Goal: Task Accomplishment & Management: Manage account settings

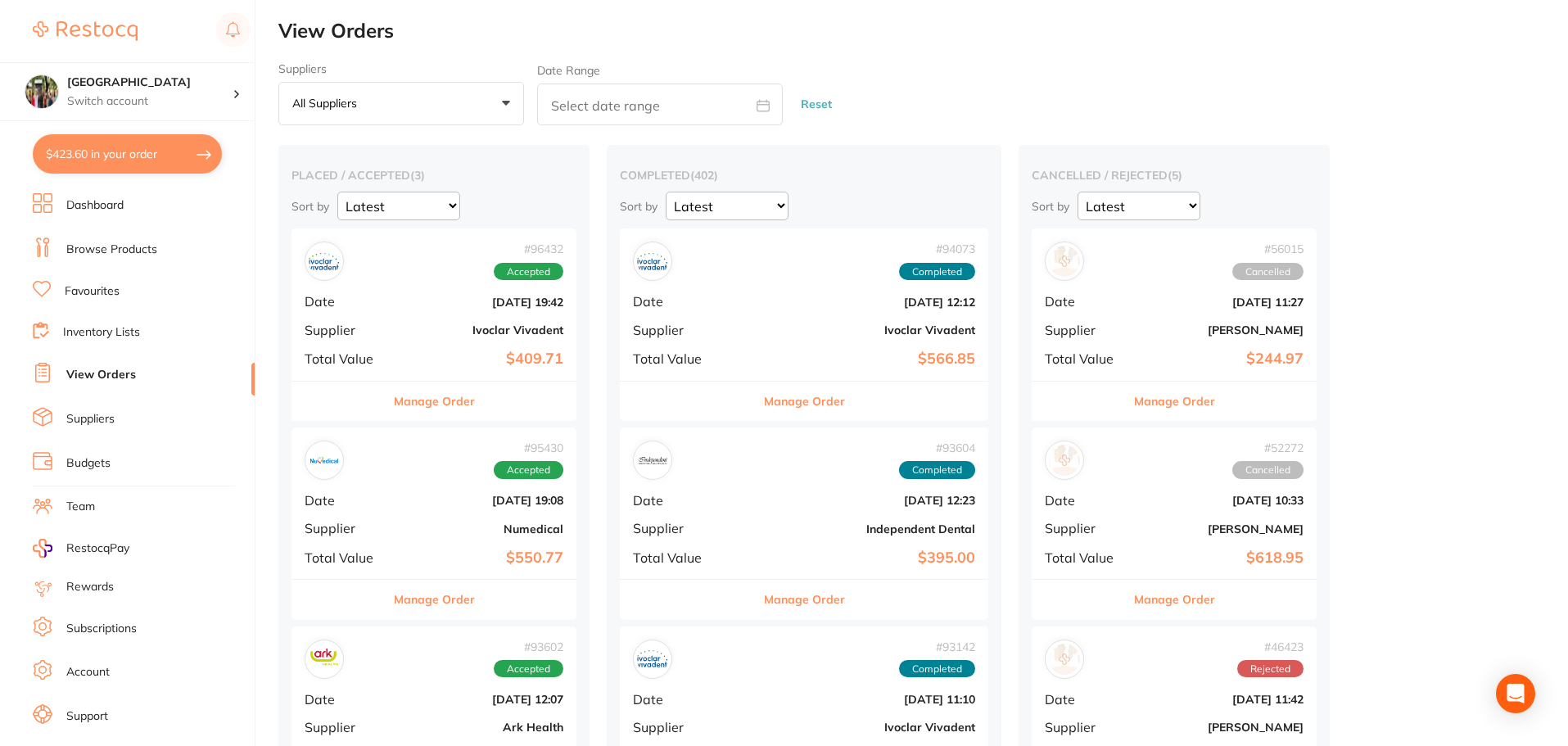
click at [124, 241] on link "Browse Products" at bounding box center [111, 249] width 91 height 16
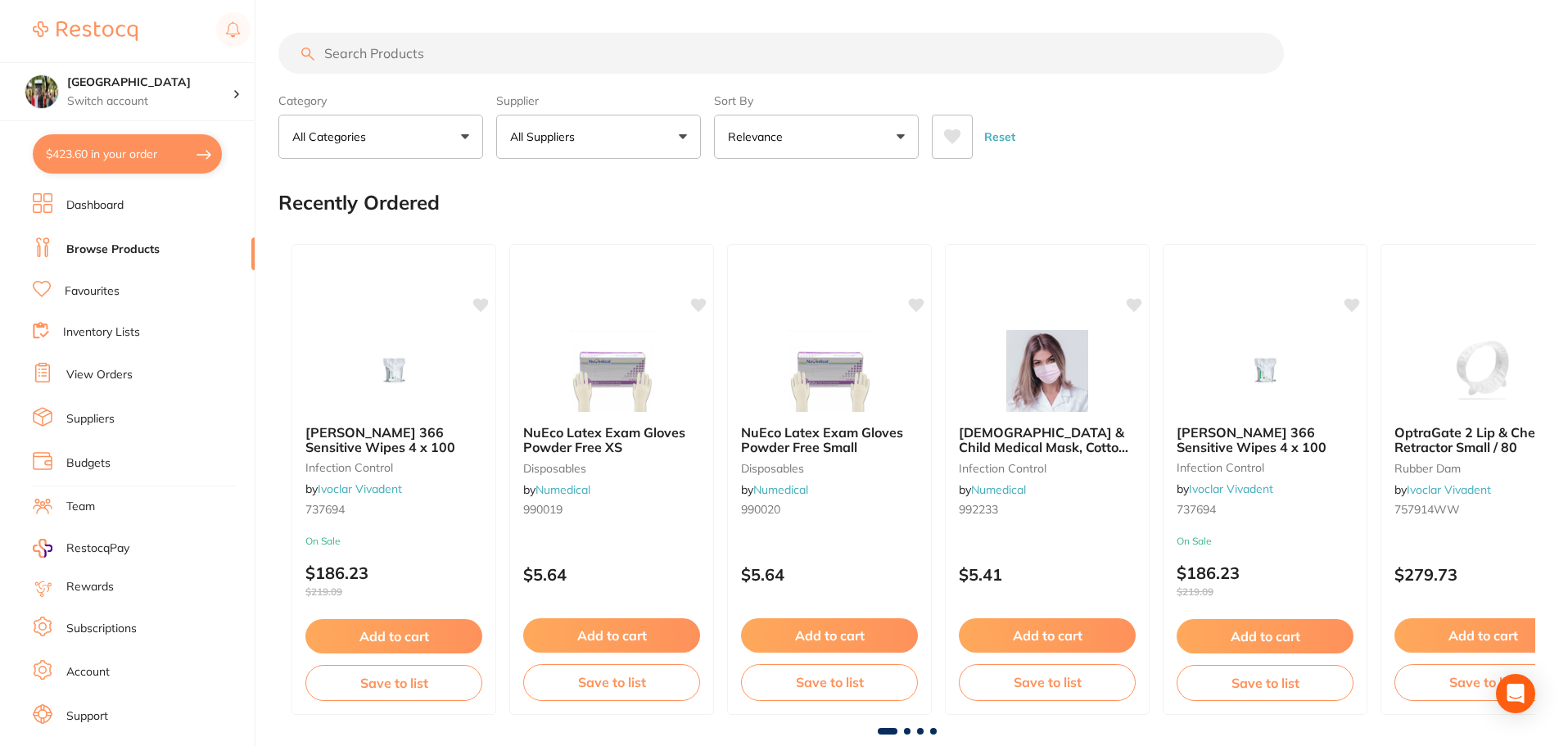
click at [395, 52] on input "search" at bounding box center [781, 53] width 1006 height 41
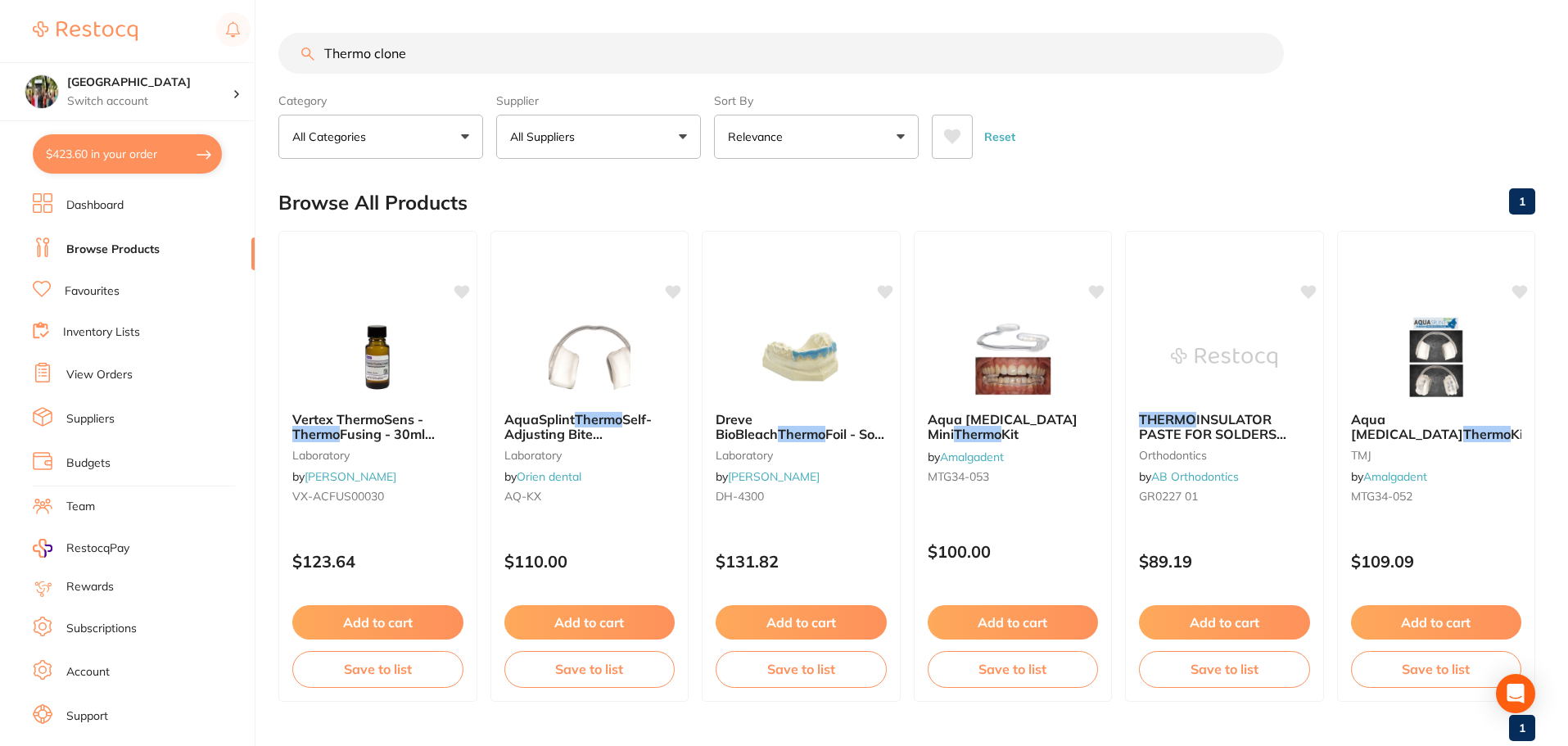
drag, startPoint x: 425, startPoint y: 54, endPoint x: 314, endPoint y: 57, distance: 111.0
click at [314, 57] on input "Thermo clone" at bounding box center [781, 53] width 1006 height 41
type input "Thermo clone"
click at [108, 373] on link "View Orders" at bounding box center [98, 375] width 66 height 16
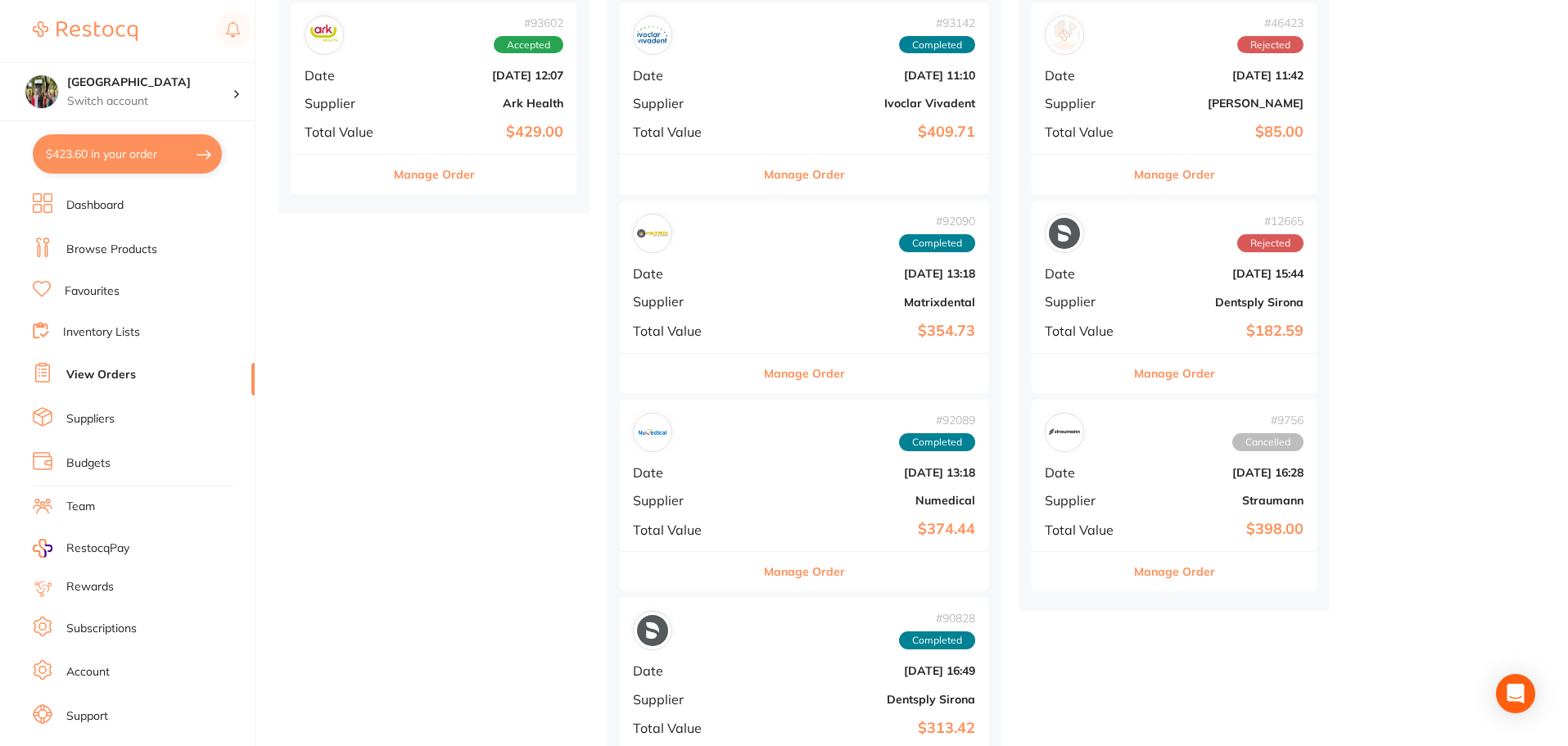
scroll to position [654, 0]
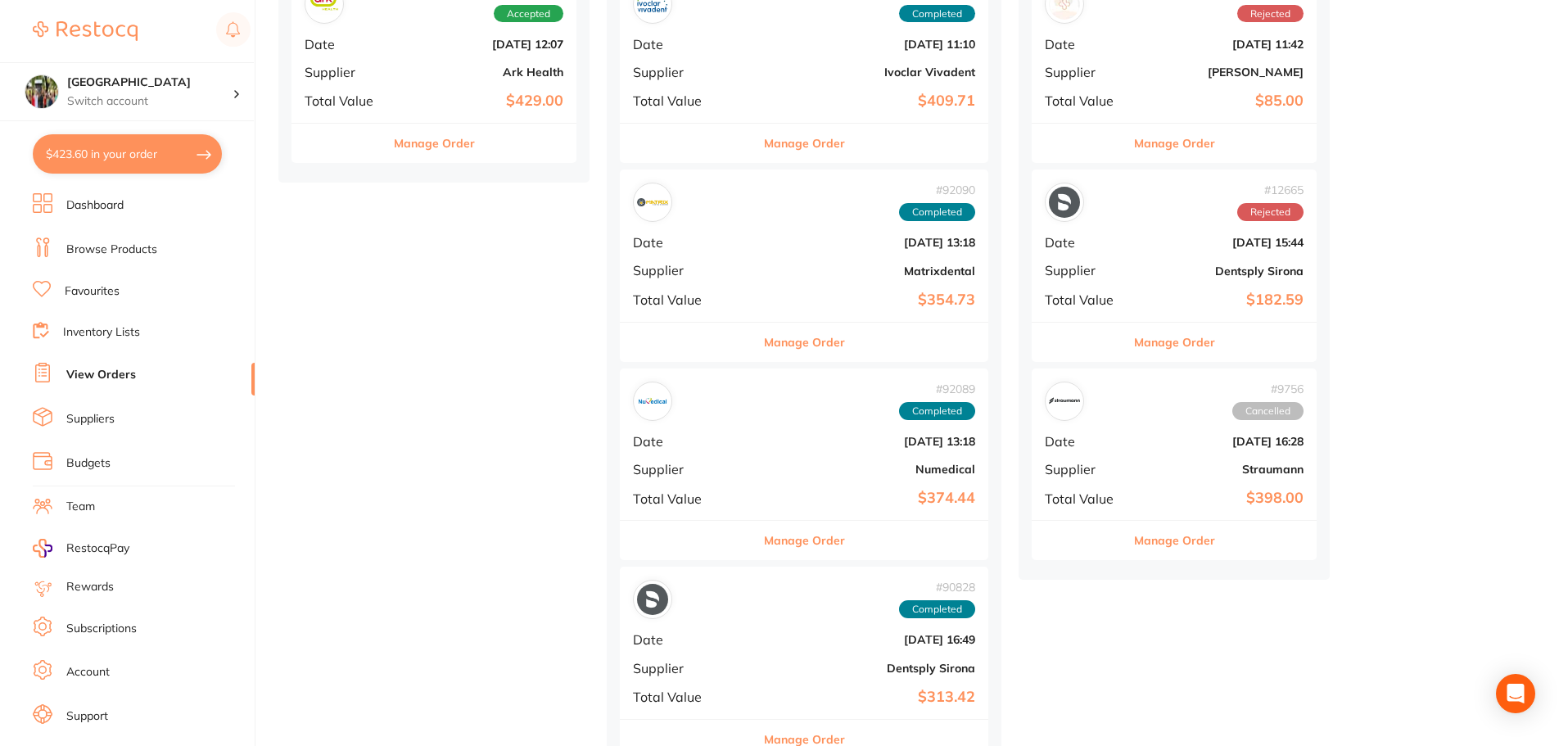
click at [651, 240] on span "Date" at bounding box center [688, 242] width 110 height 15
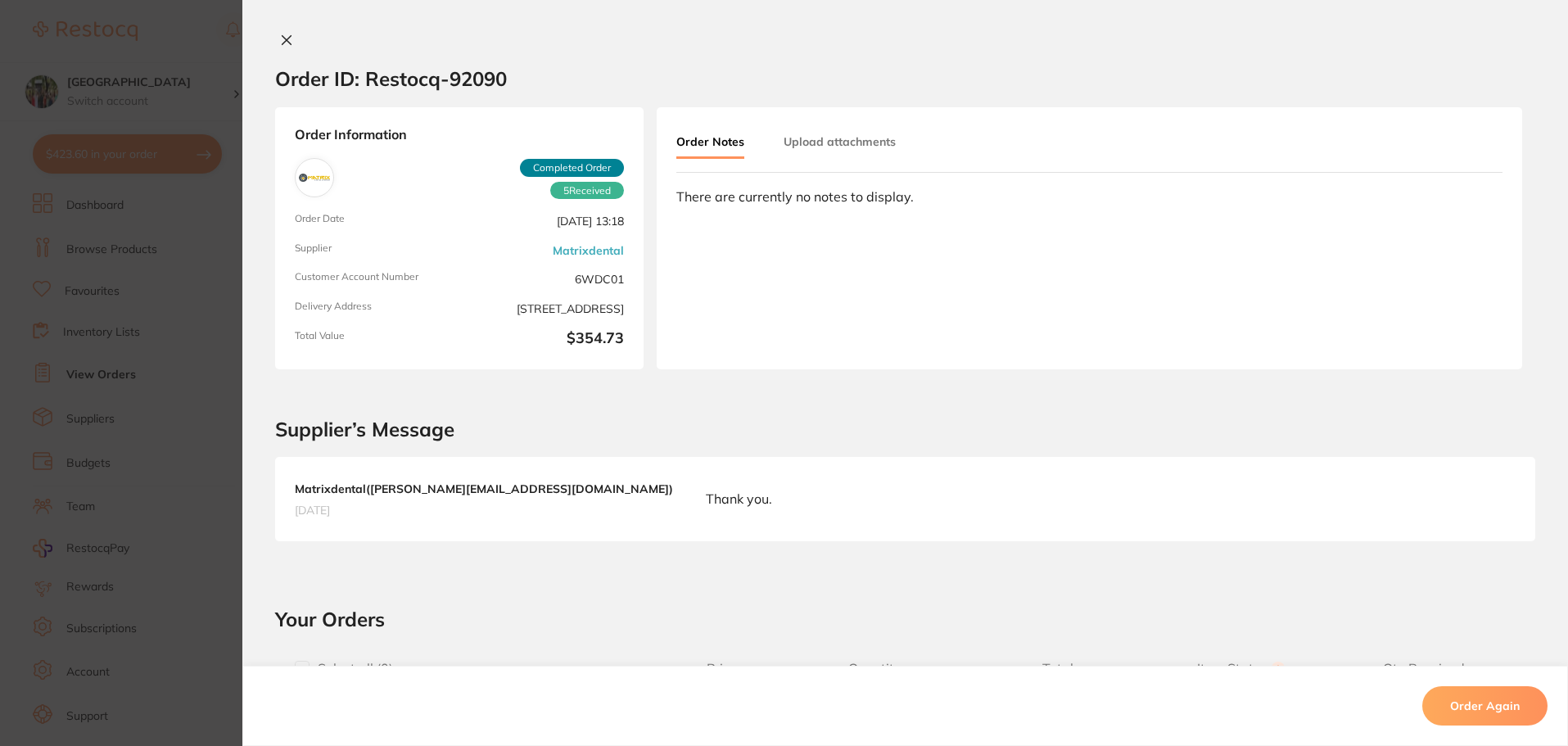
drag, startPoint x: 281, startPoint y: 36, endPoint x: 598, endPoint y: 187, distance: 351.1
click at [282, 35] on icon at bounding box center [286, 39] width 13 height 13
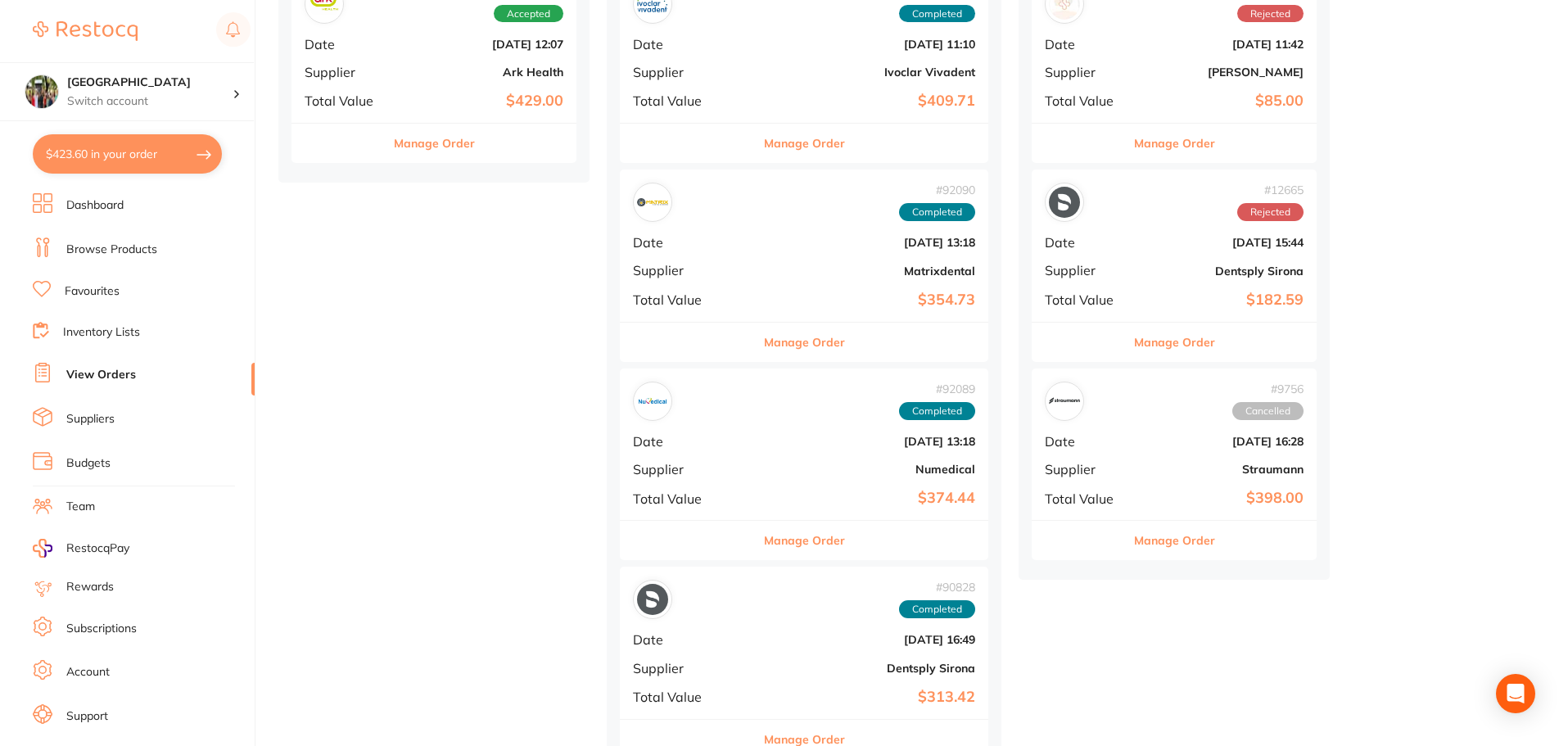
drag, startPoint x: 722, startPoint y: 492, endPoint x: 730, endPoint y: 527, distance: 35.9
click at [723, 492] on div "# 92089 Completed Date [DATE] 13:18 Supplier Numedical Total Value $374.44" at bounding box center [804, 444] width 369 height 151
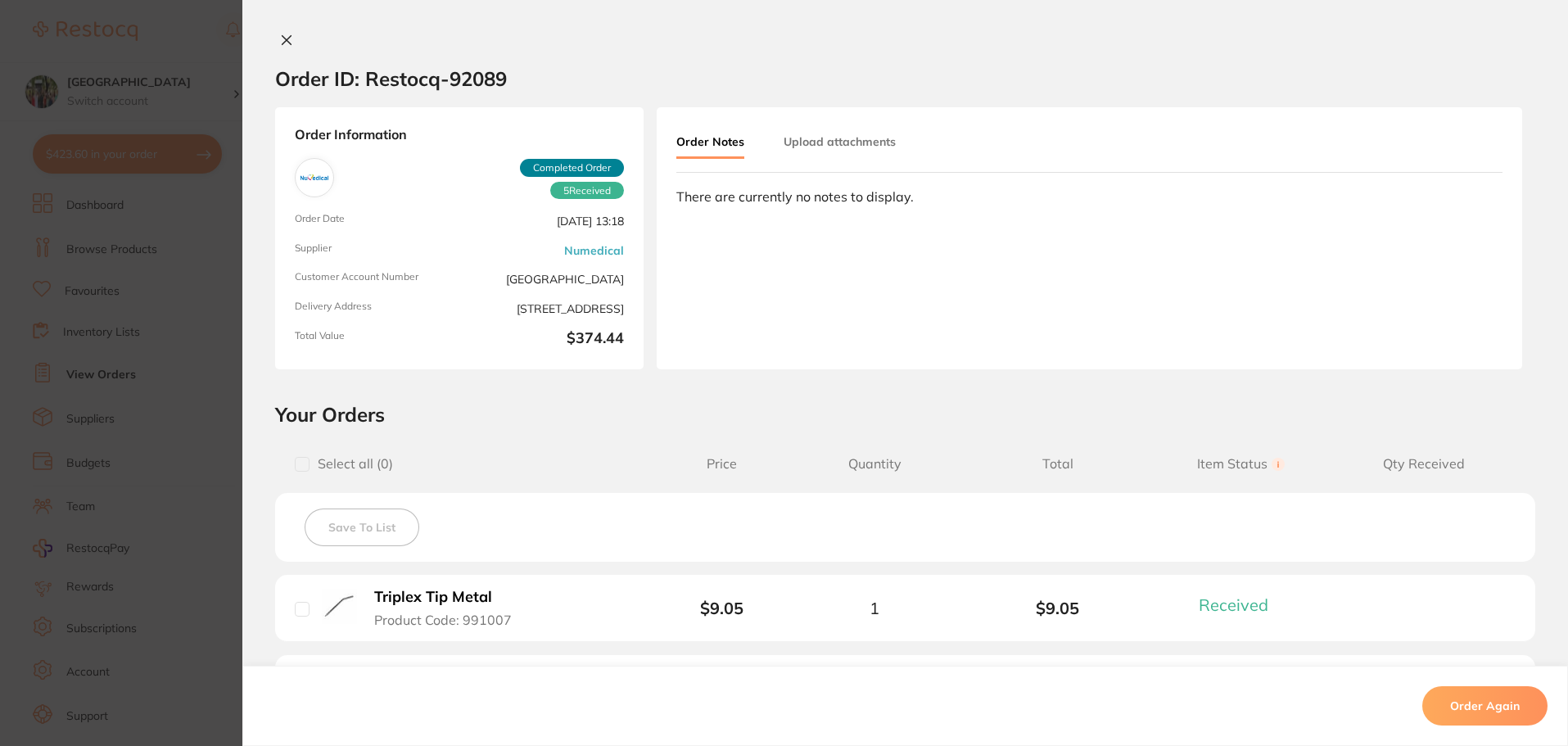
click at [275, 33] on button at bounding box center [286, 41] width 23 height 17
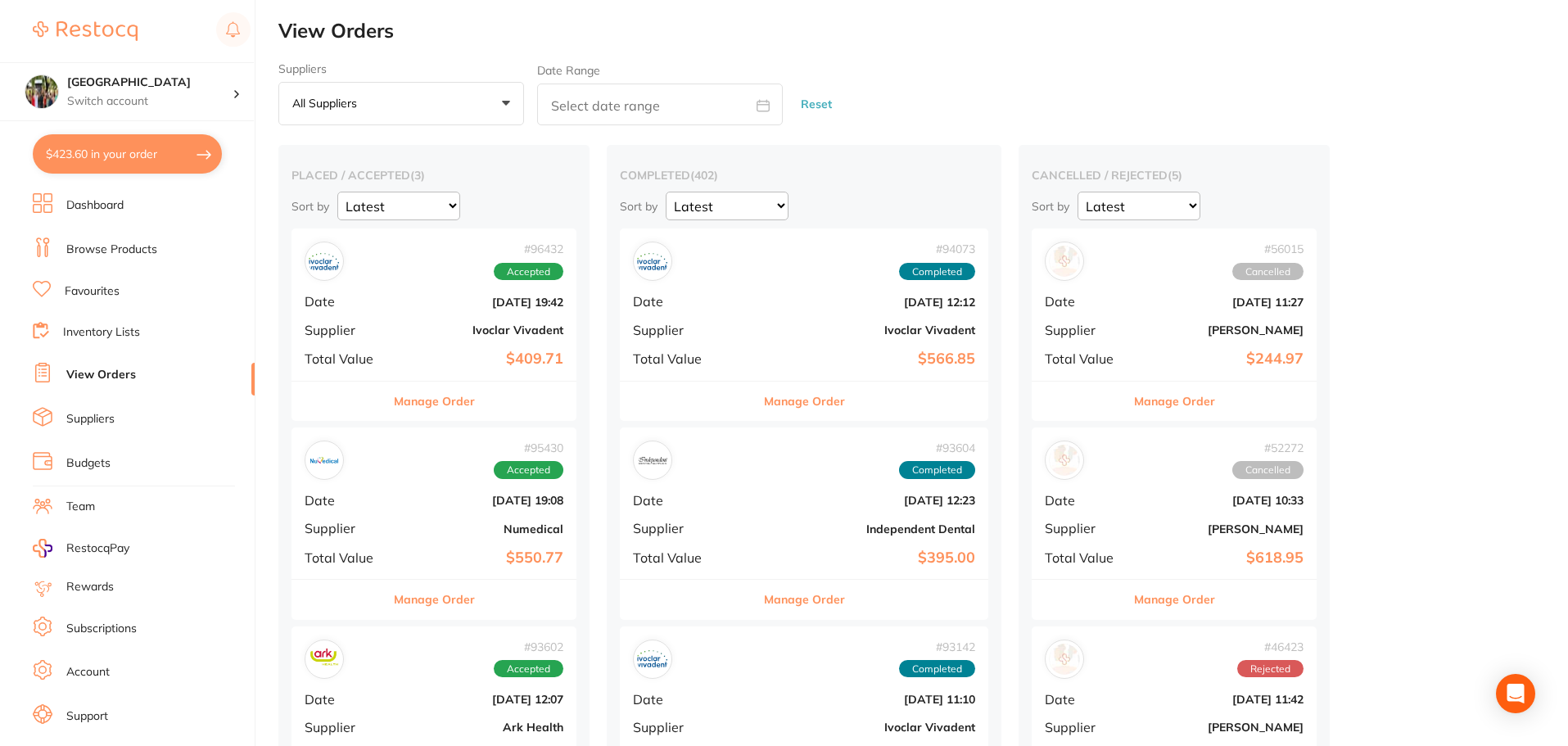
click at [138, 156] on button "$423.60 in your order" at bounding box center [127, 154] width 189 height 39
checkbox input "true"
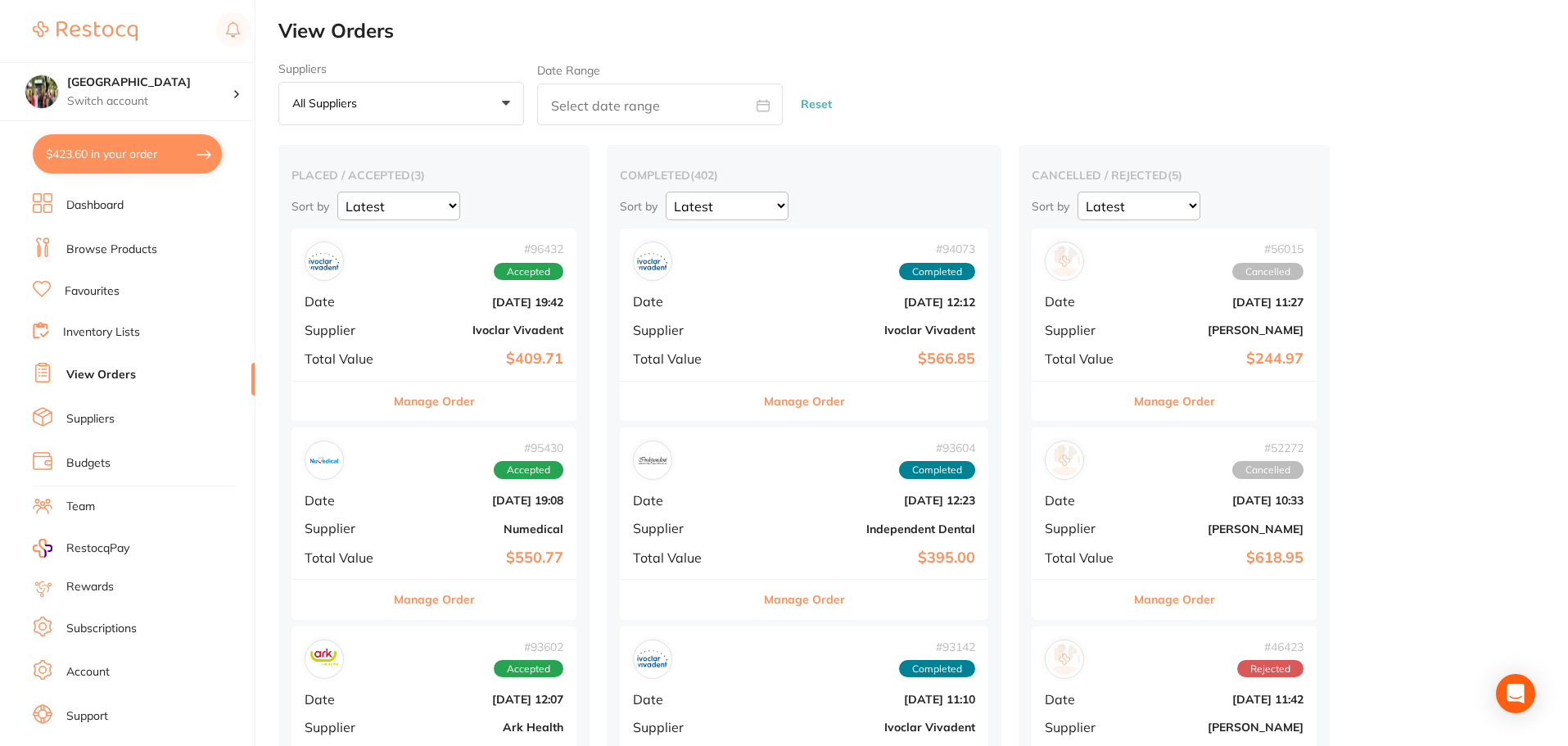
checkbox input "true"
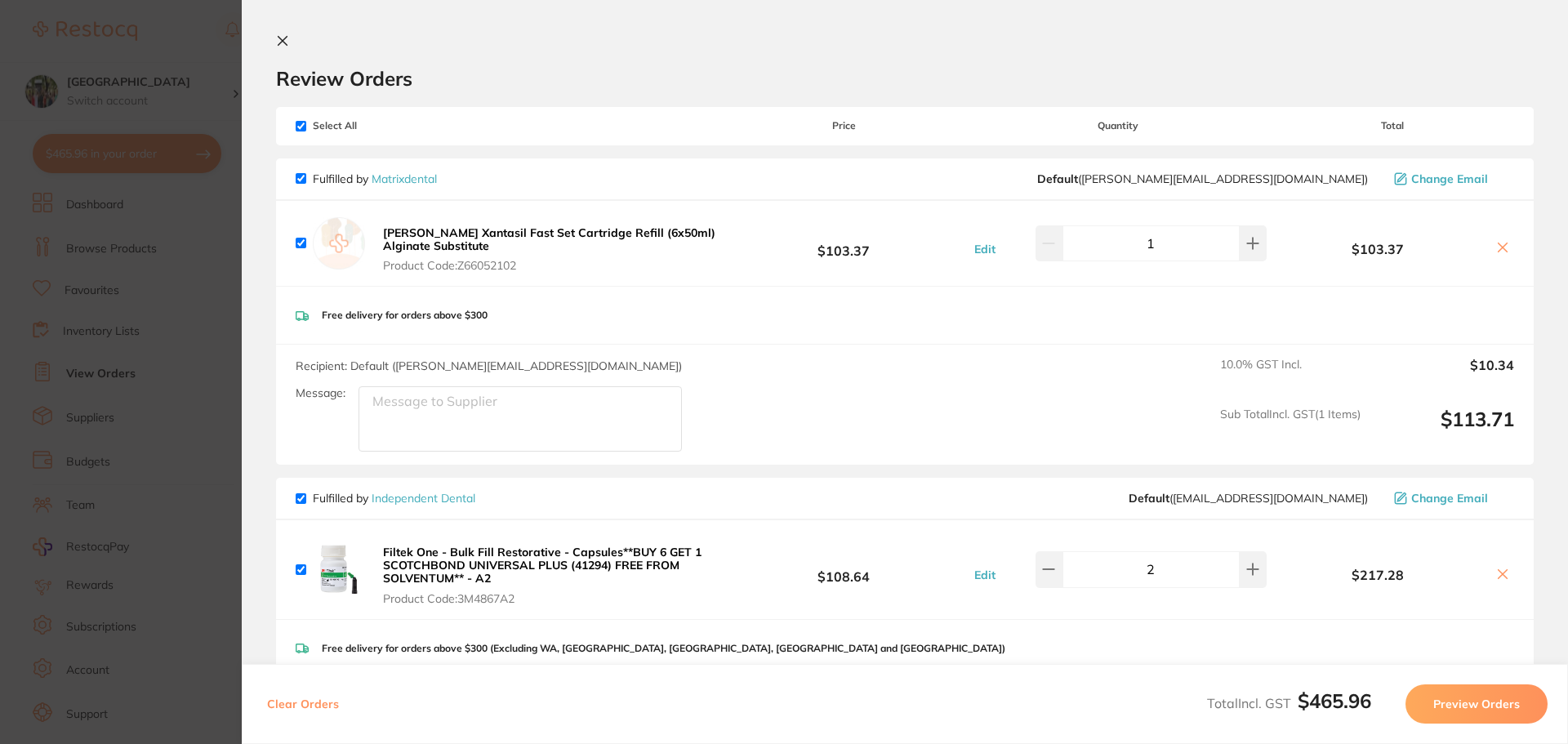
click at [289, 38] on icon at bounding box center [282, 40] width 13 height 13
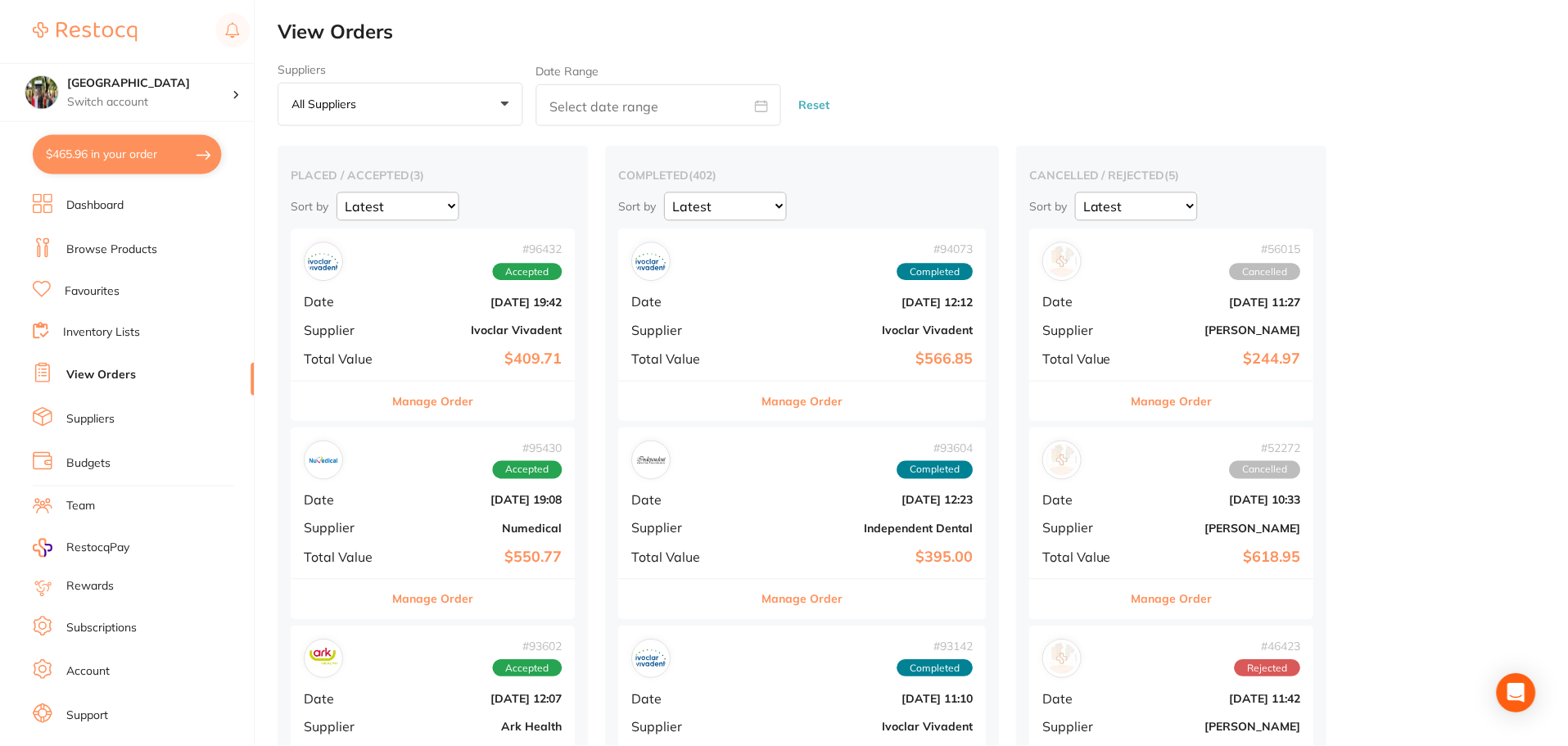
scroll to position [2, 0]
click at [111, 204] on link "Dashboard" at bounding box center [94, 205] width 57 height 16
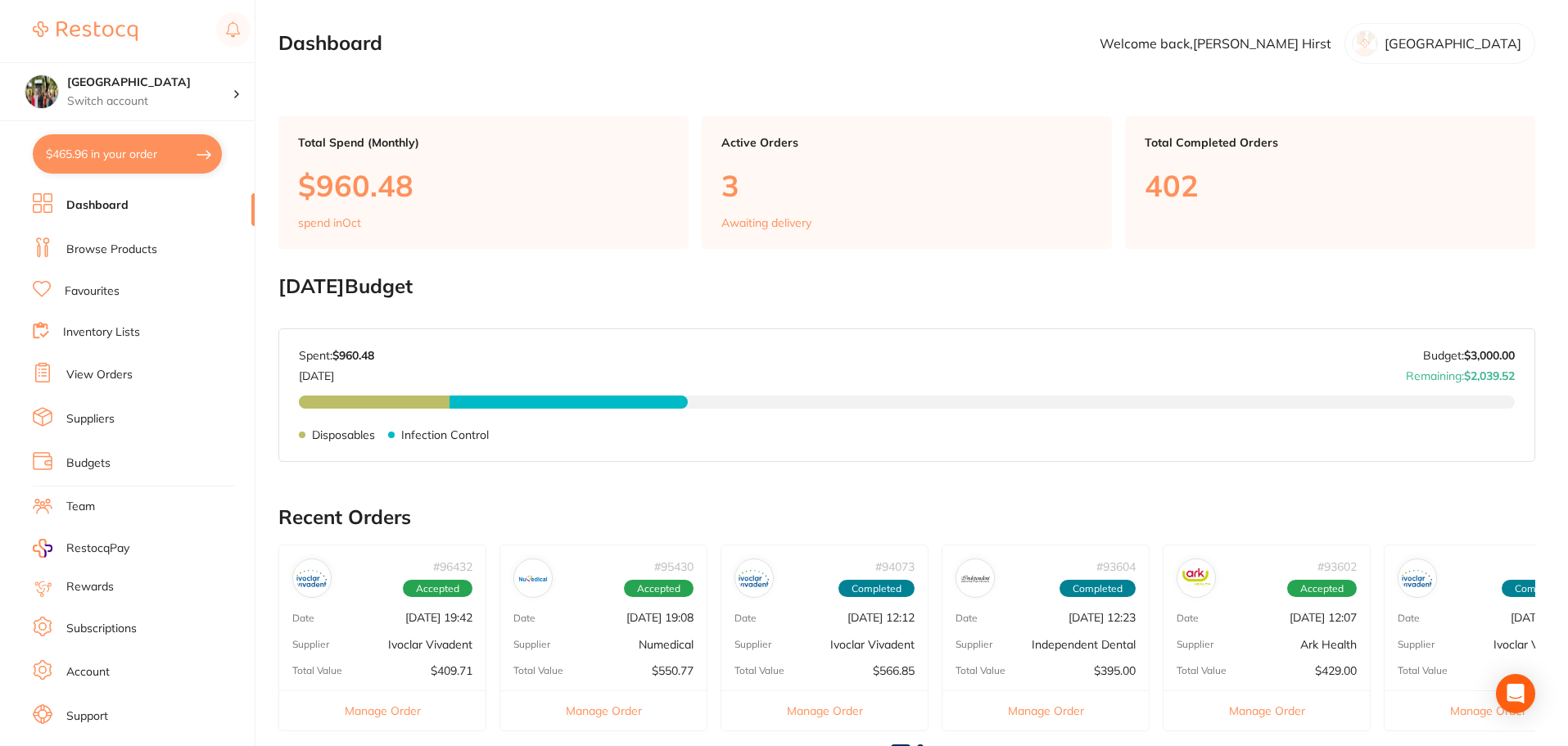
click at [92, 248] on link "Browse Products" at bounding box center [111, 249] width 91 height 16
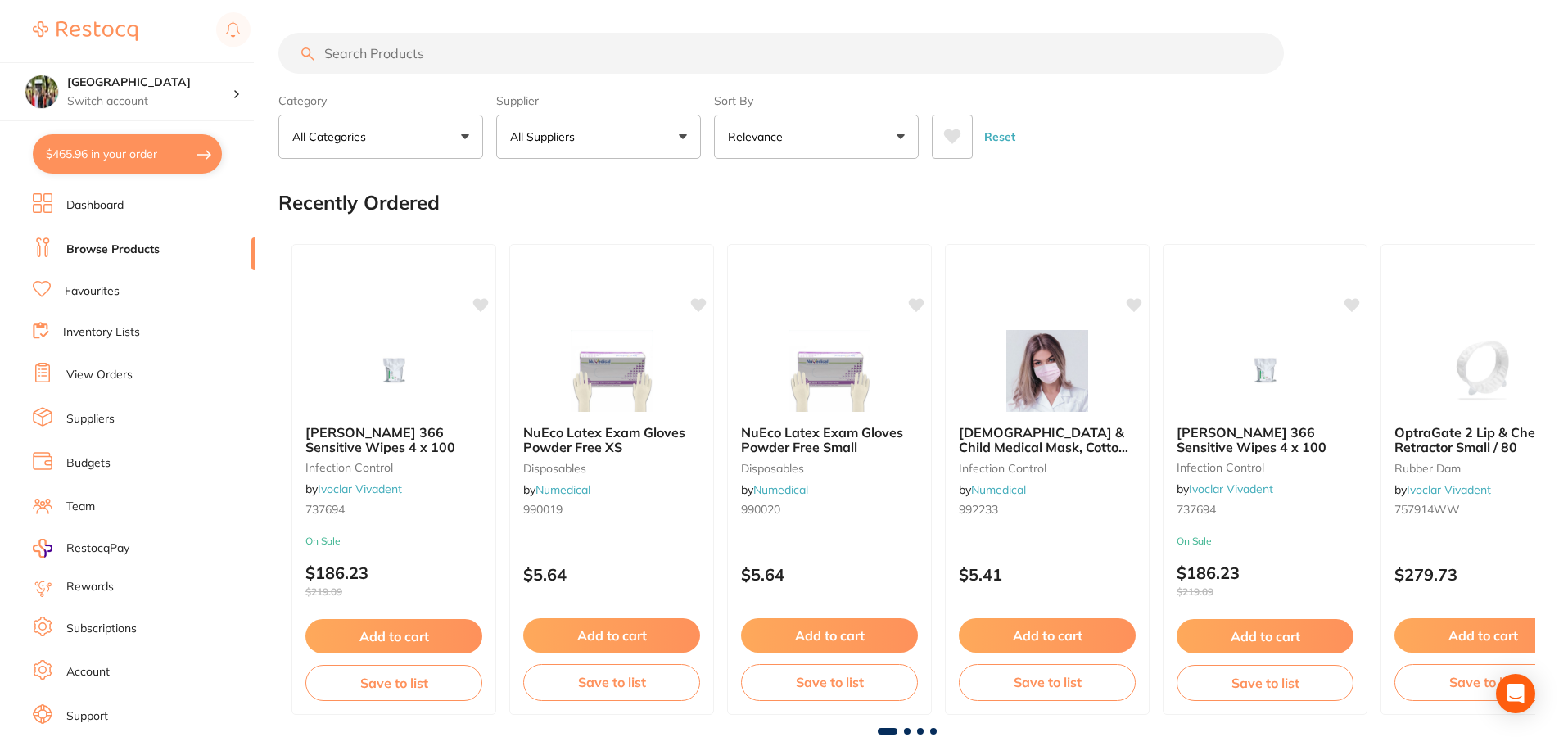
click at [331, 51] on input "search" at bounding box center [781, 53] width 1006 height 41
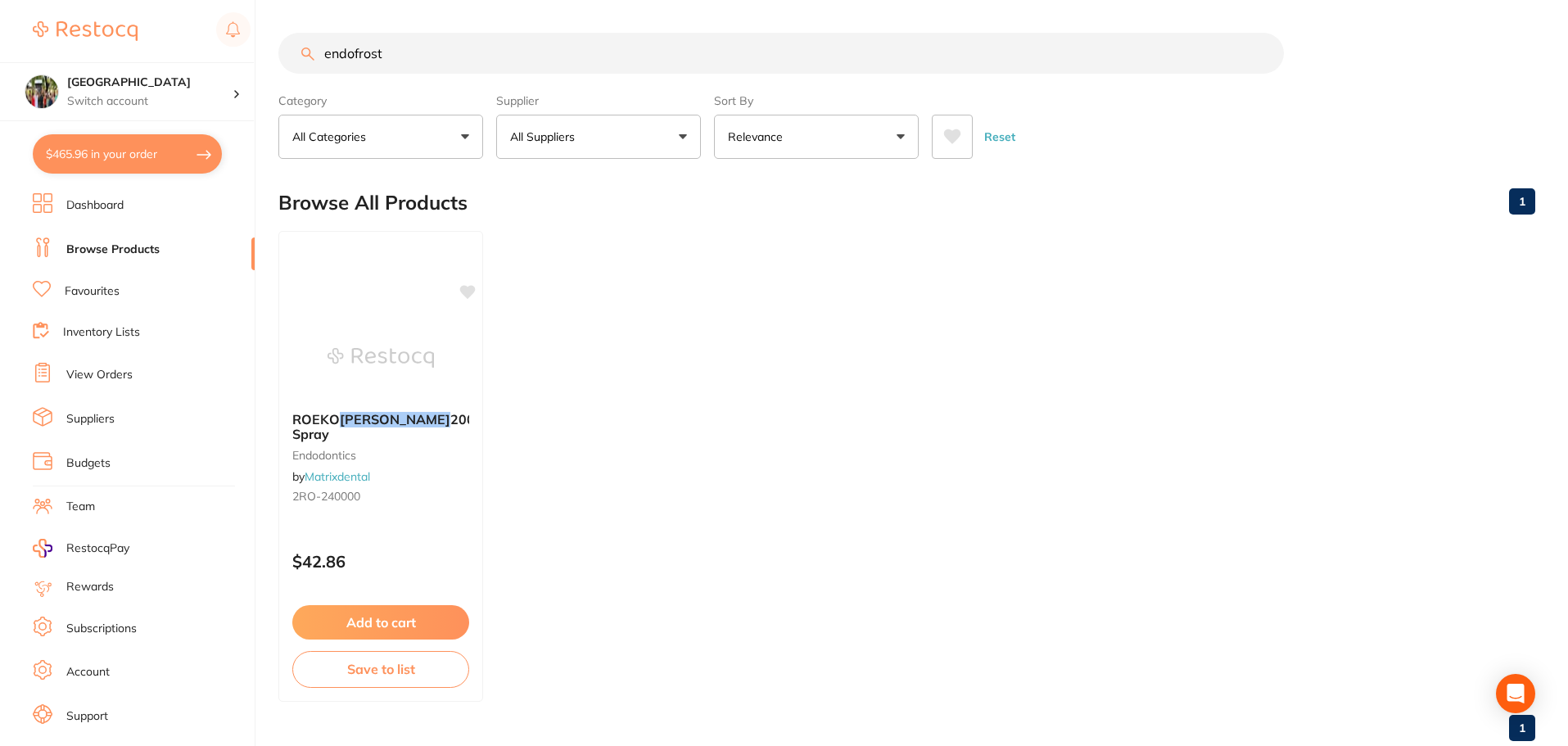
type input "endofrost"
click at [112, 373] on link "View Orders" at bounding box center [98, 375] width 66 height 16
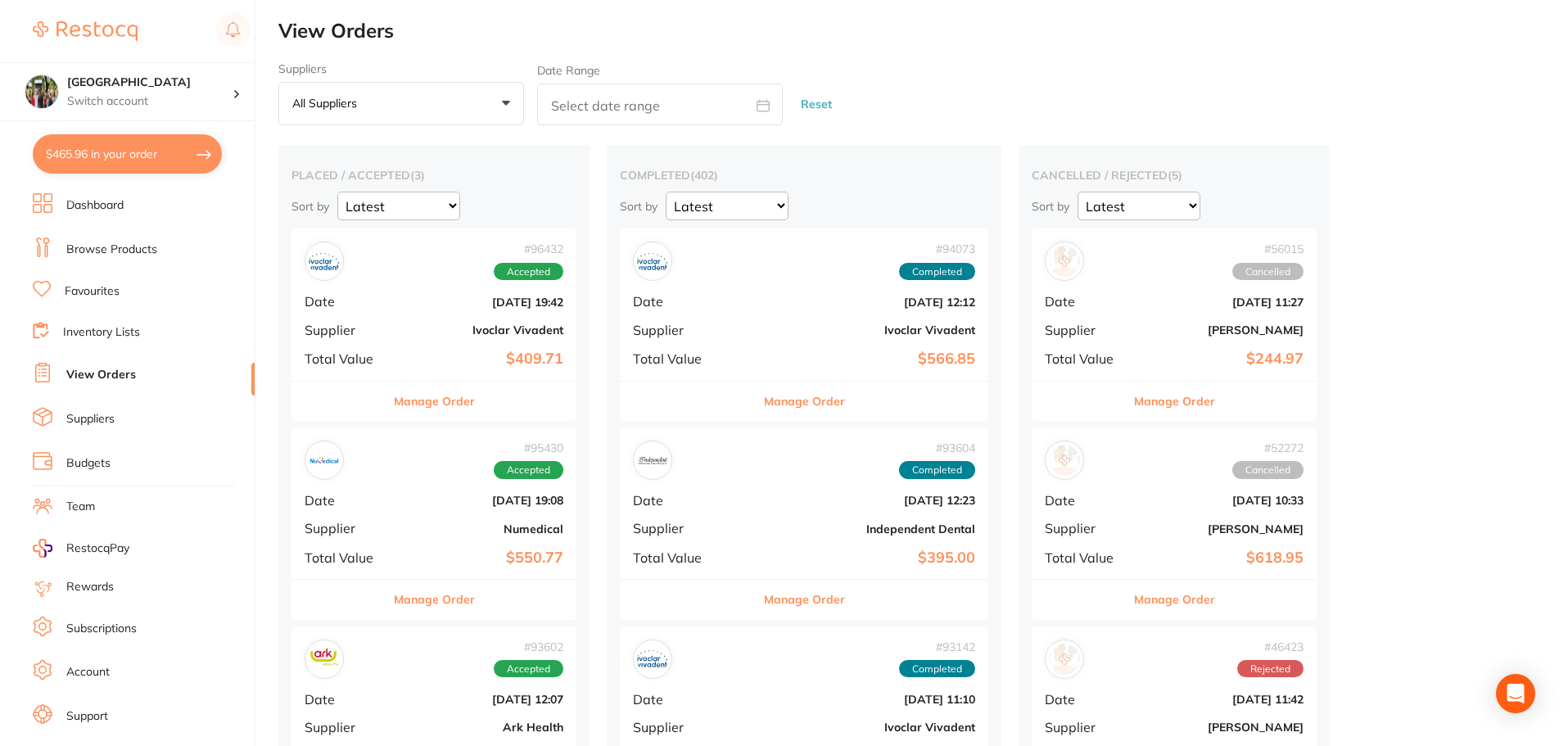
click at [506, 104] on button "All suppliers +0" at bounding box center [401, 104] width 246 height 44
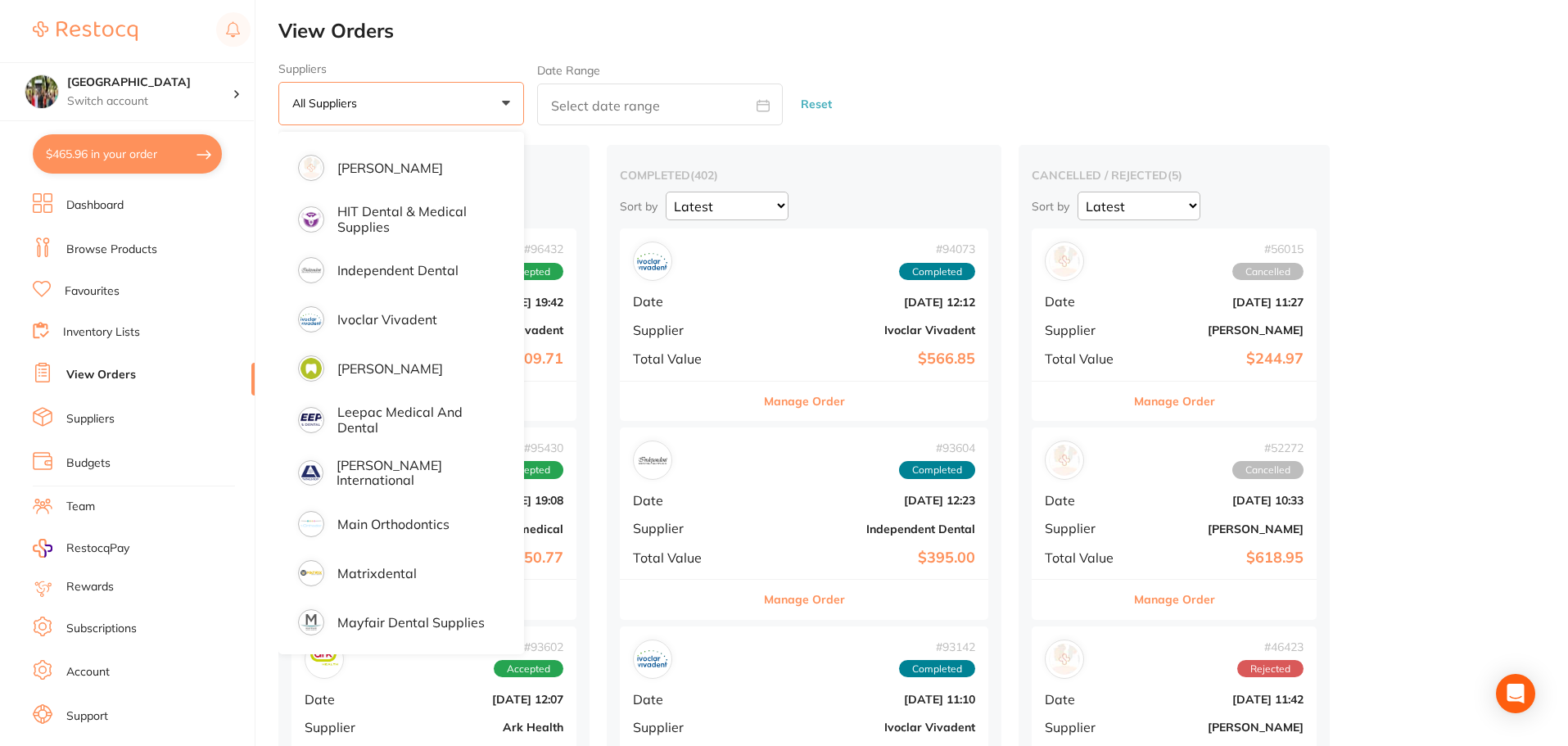
scroll to position [1091, 0]
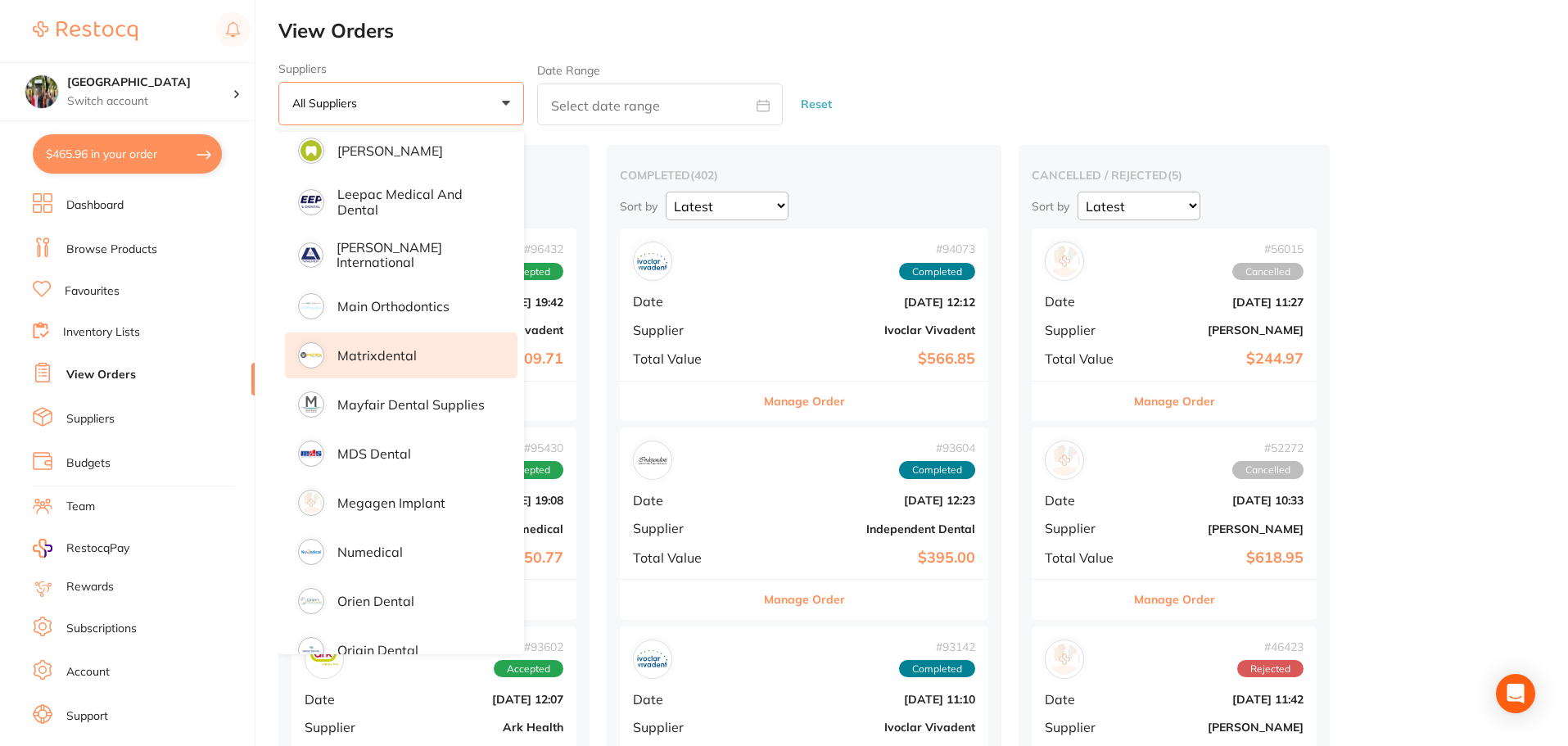
click at [368, 356] on p "Matrixdental" at bounding box center [377, 355] width 80 height 15
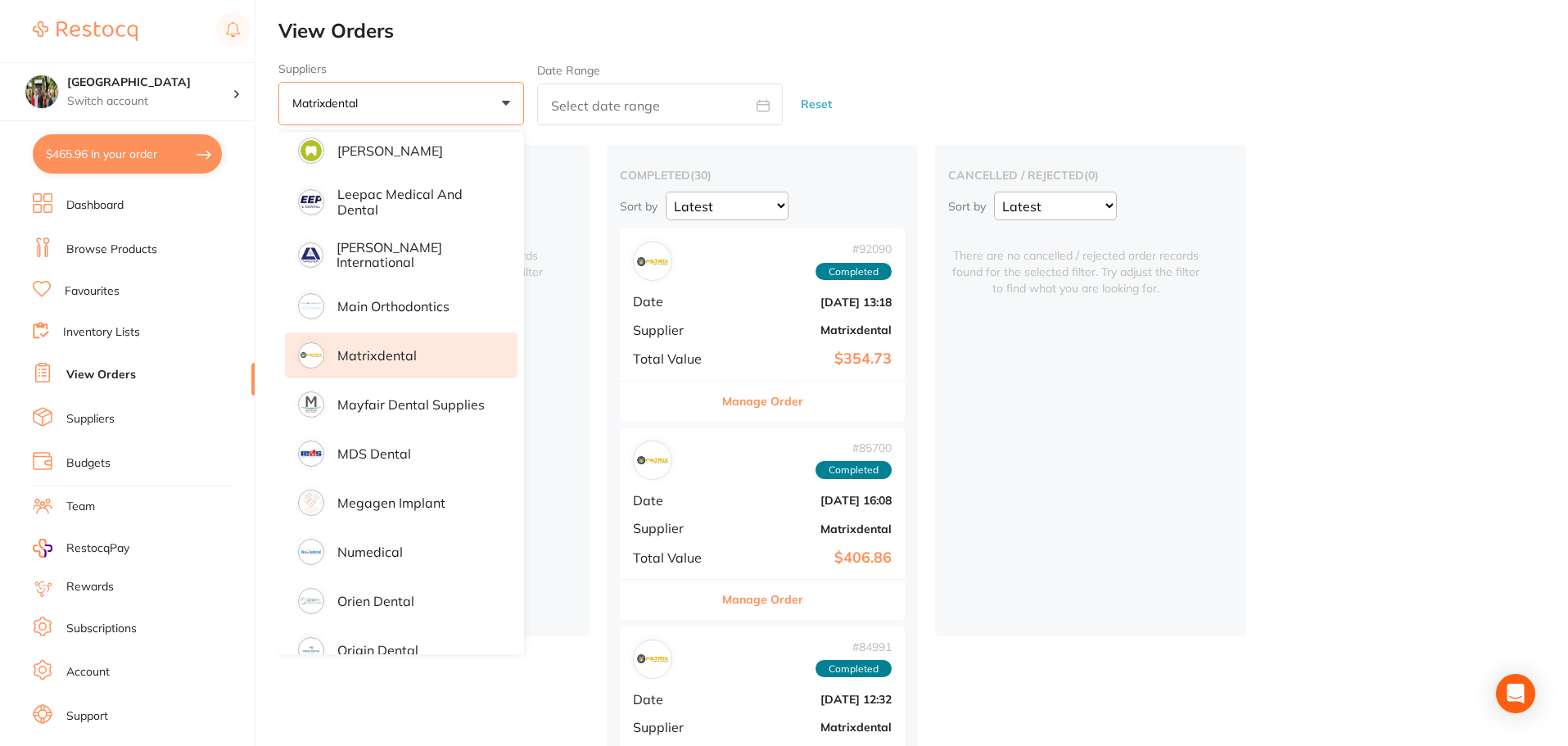
click at [779, 491] on div "# 85700 Completed Date [DATE] 16:08 Supplier Matrixdental Total Value $406.86" at bounding box center [762, 502] width 285 height 151
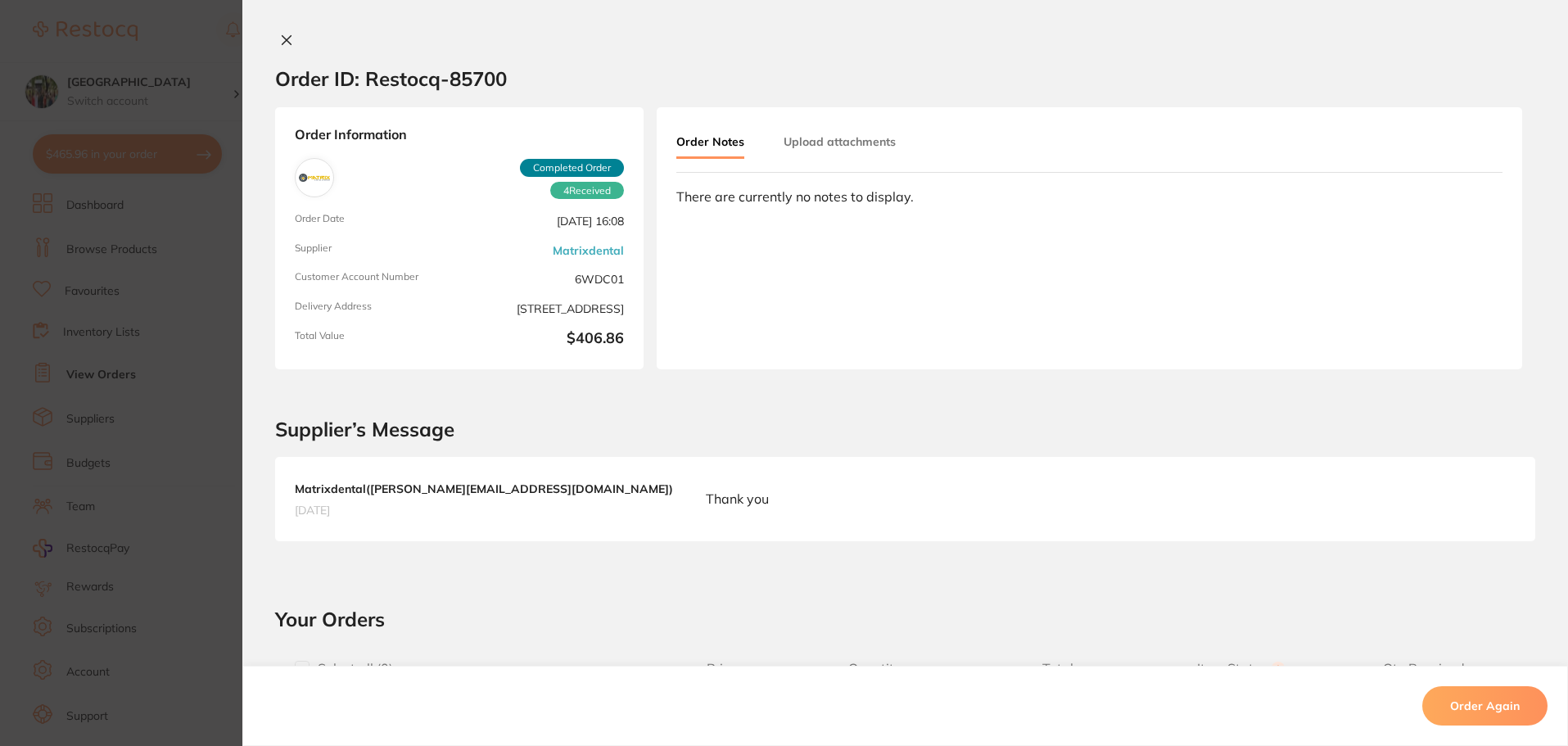
drag, startPoint x: 280, startPoint y: 35, endPoint x: 311, endPoint y: 42, distance: 31.8
click at [280, 35] on icon at bounding box center [286, 39] width 13 height 13
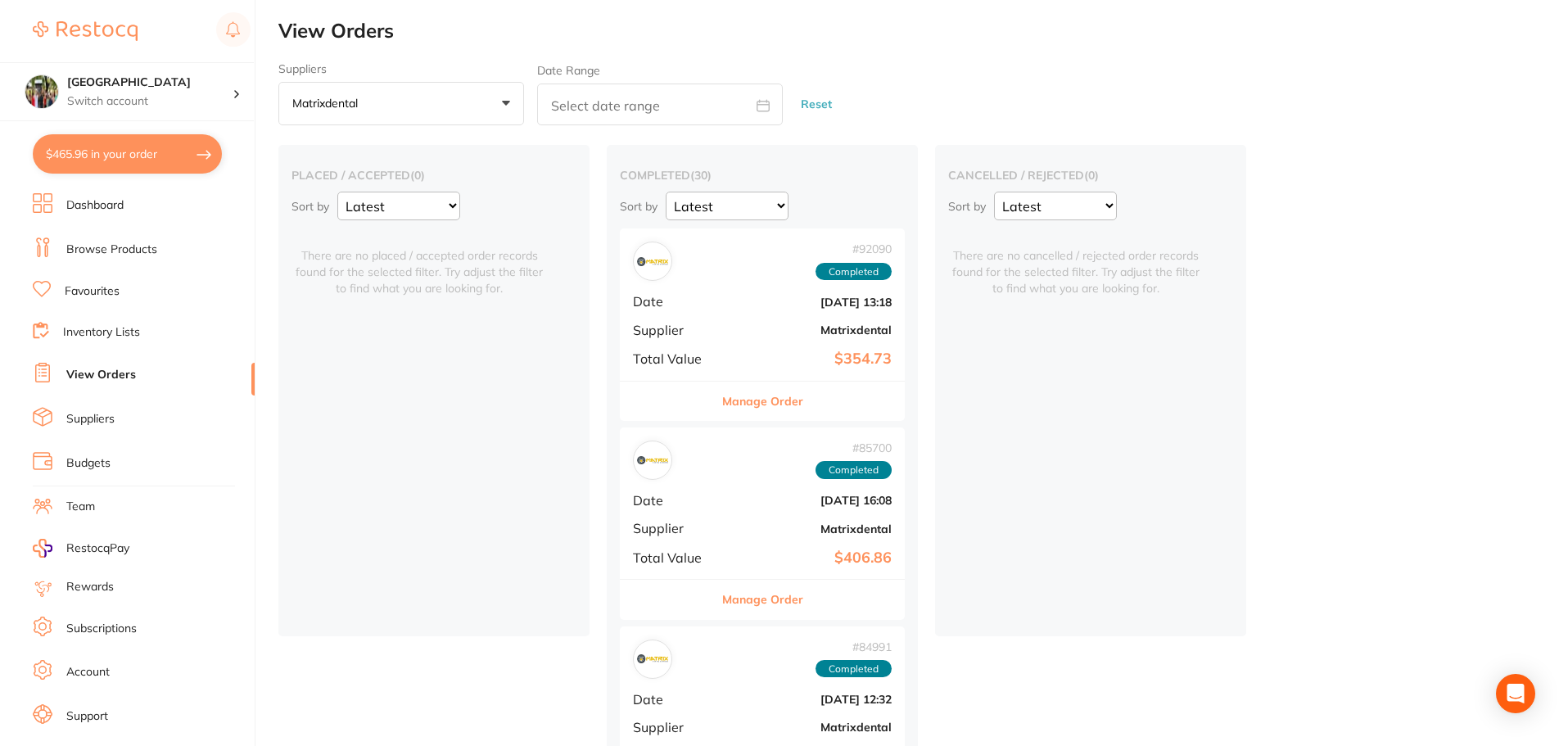
click at [723, 297] on div "# 92090 Completed Date [DATE] 13:18 Supplier Matrixdental Total Value $354.73" at bounding box center [762, 304] width 285 height 151
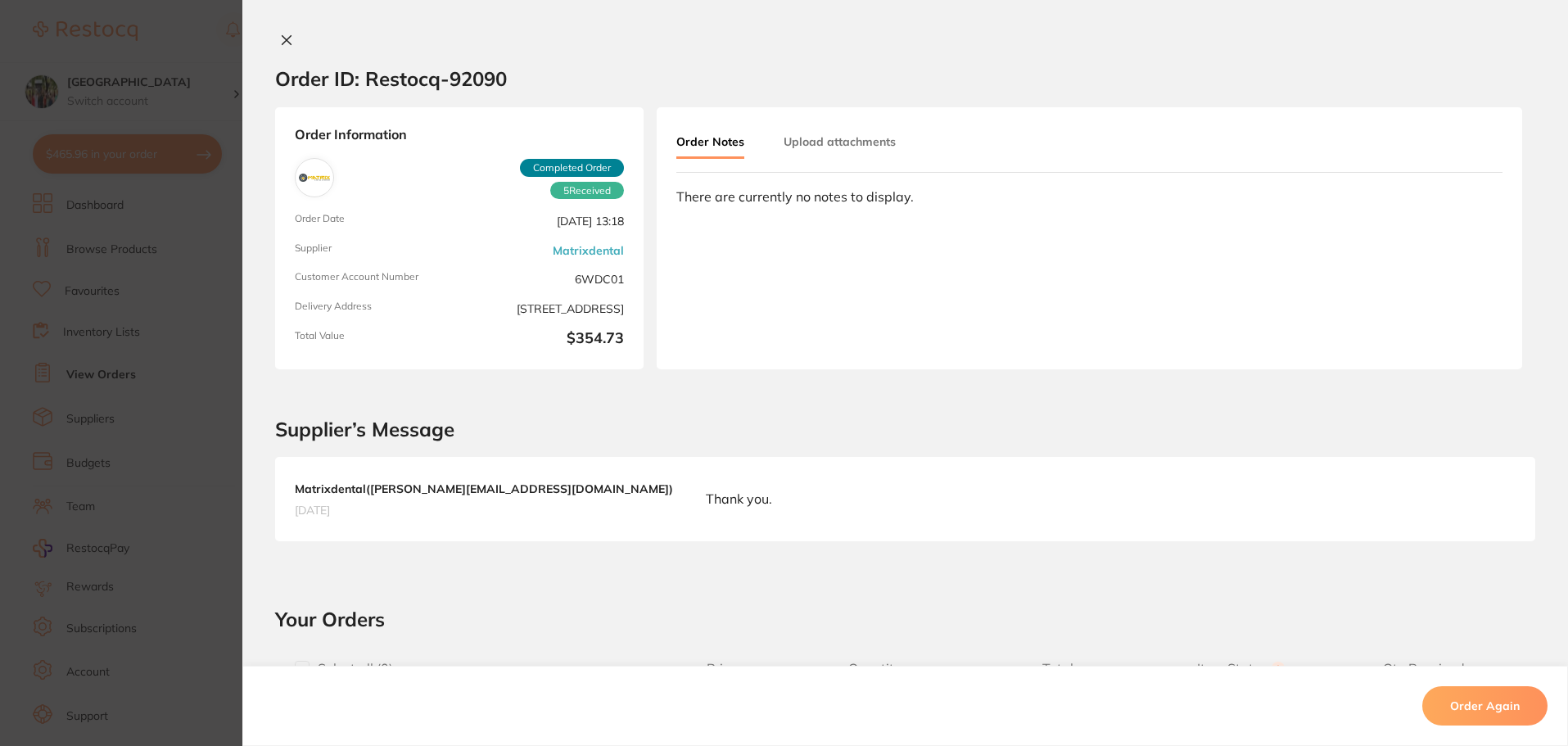
click at [282, 38] on icon at bounding box center [287, 40] width 9 height 9
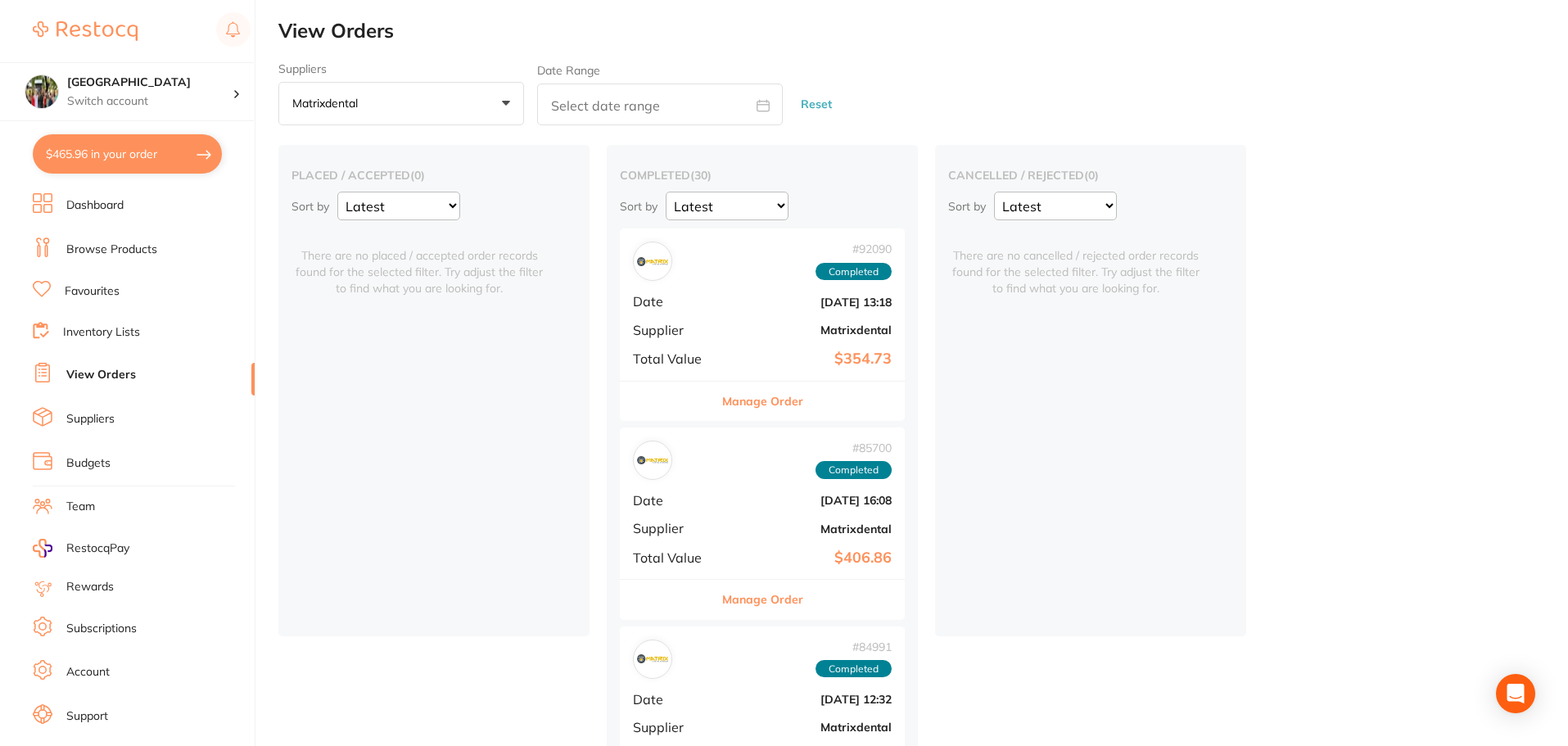
scroll to position [218, 0]
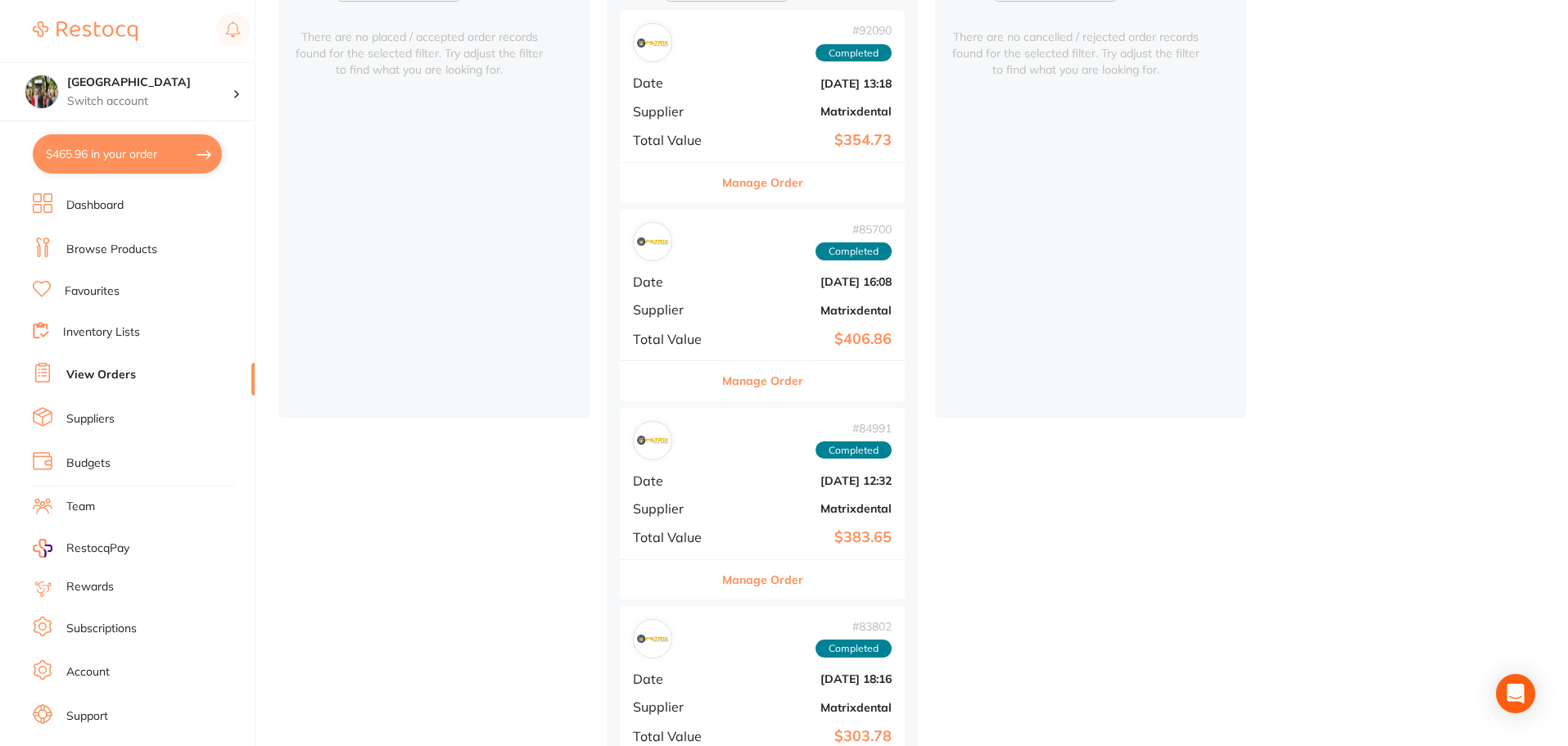
click at [710, 455] on div "# 84991 Completed" at bounding box center [763, 441] width 258 height 39
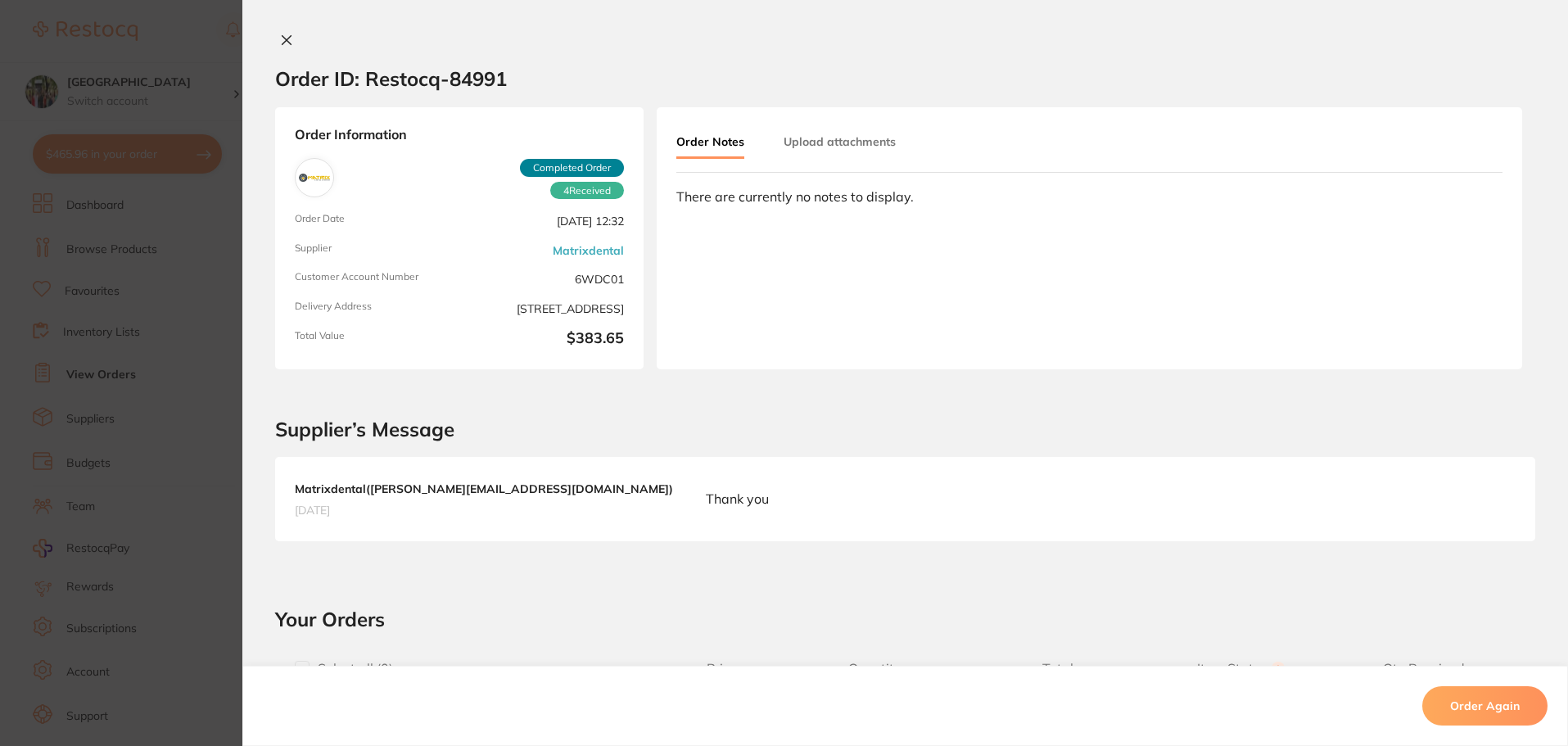
click at [284, 32] on div "Order ID: Restocq- 84991 Order Information 4 Received Completed Order Order Dat…" at bounding box center [905, 373] width 1326 height 746
click at [282, 39] on icon at bounding box center [287, 40] width 9 height 9
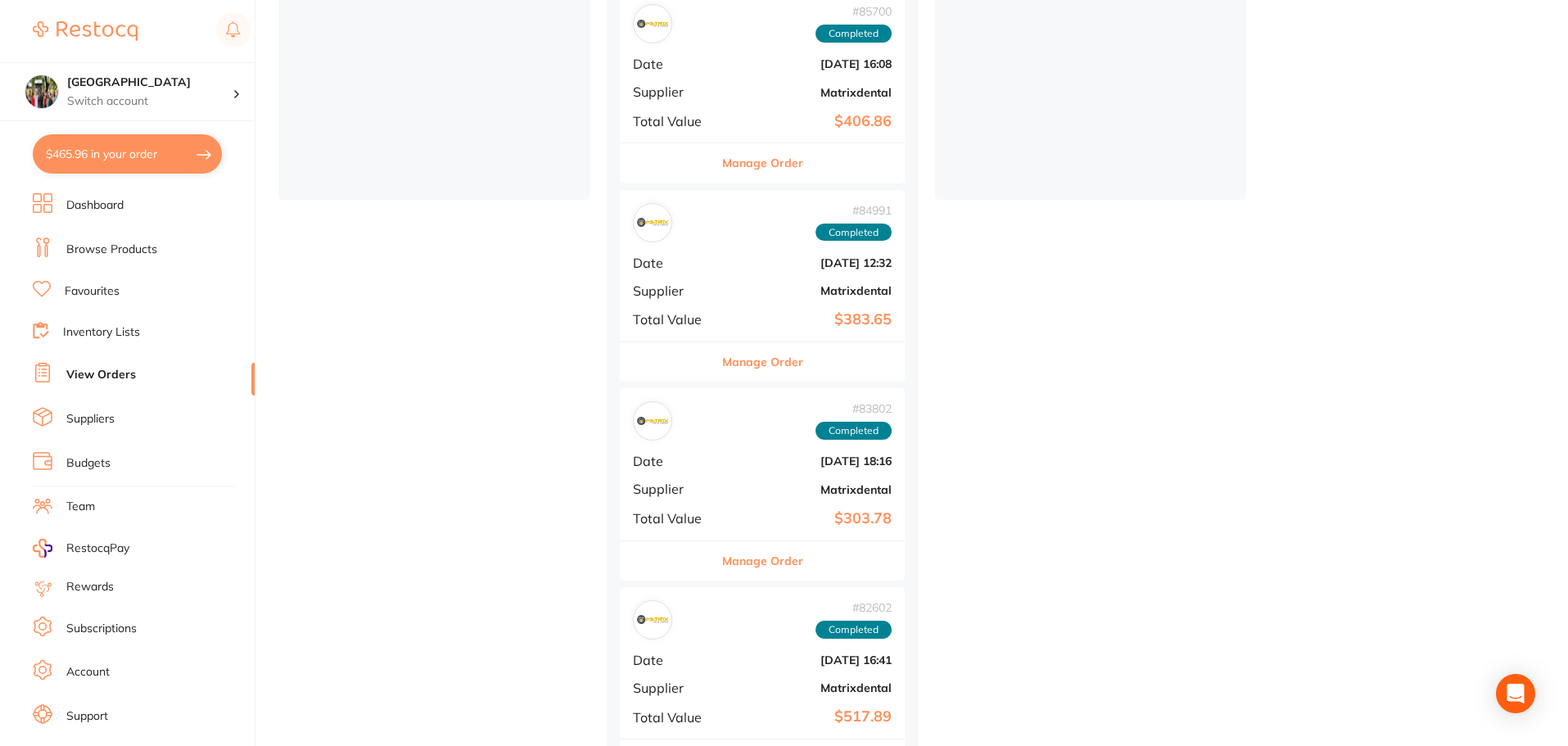
scroll to position [654, 0]
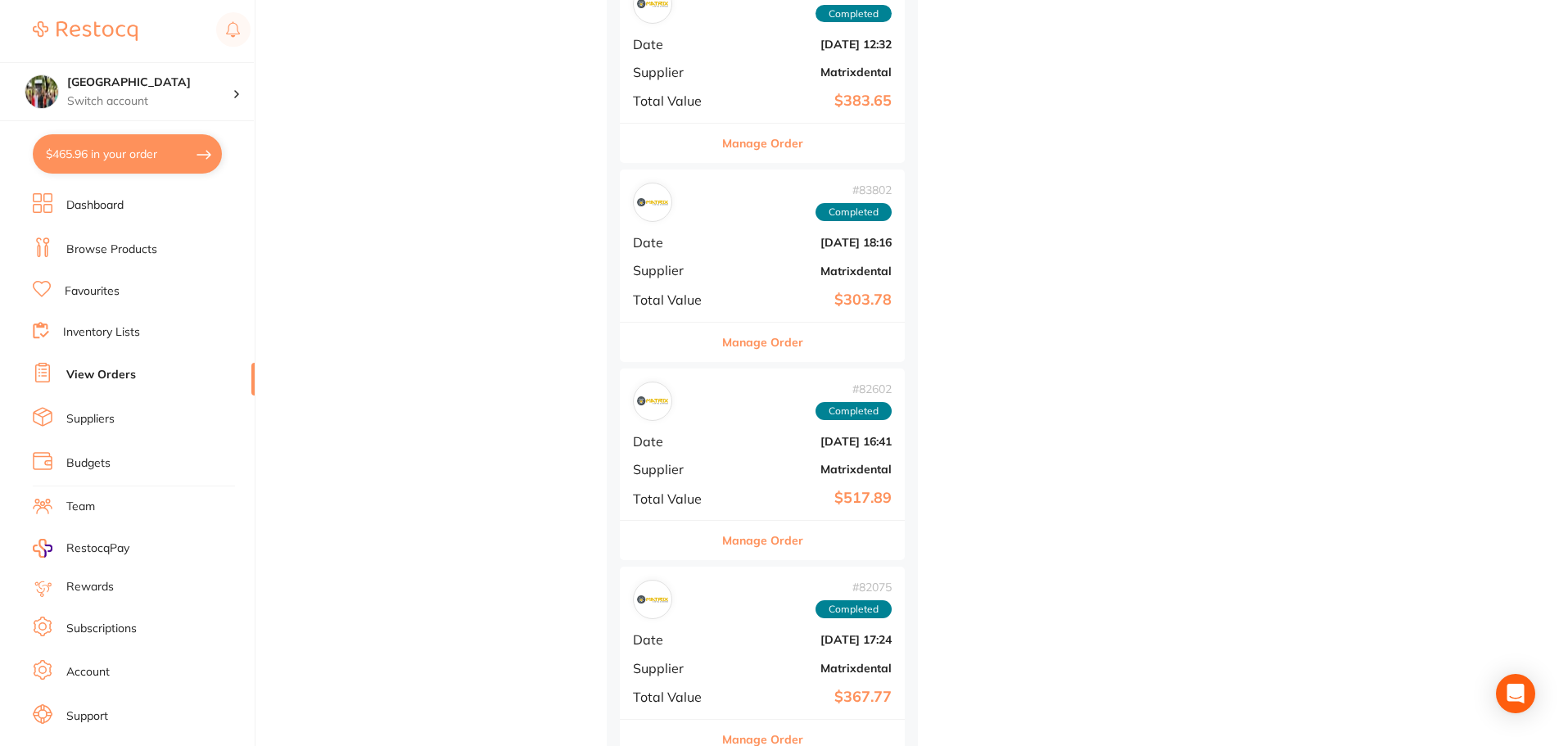
click at [710, 464] on span "Supplier" at bounding box center [674, 469] width 82 height 15
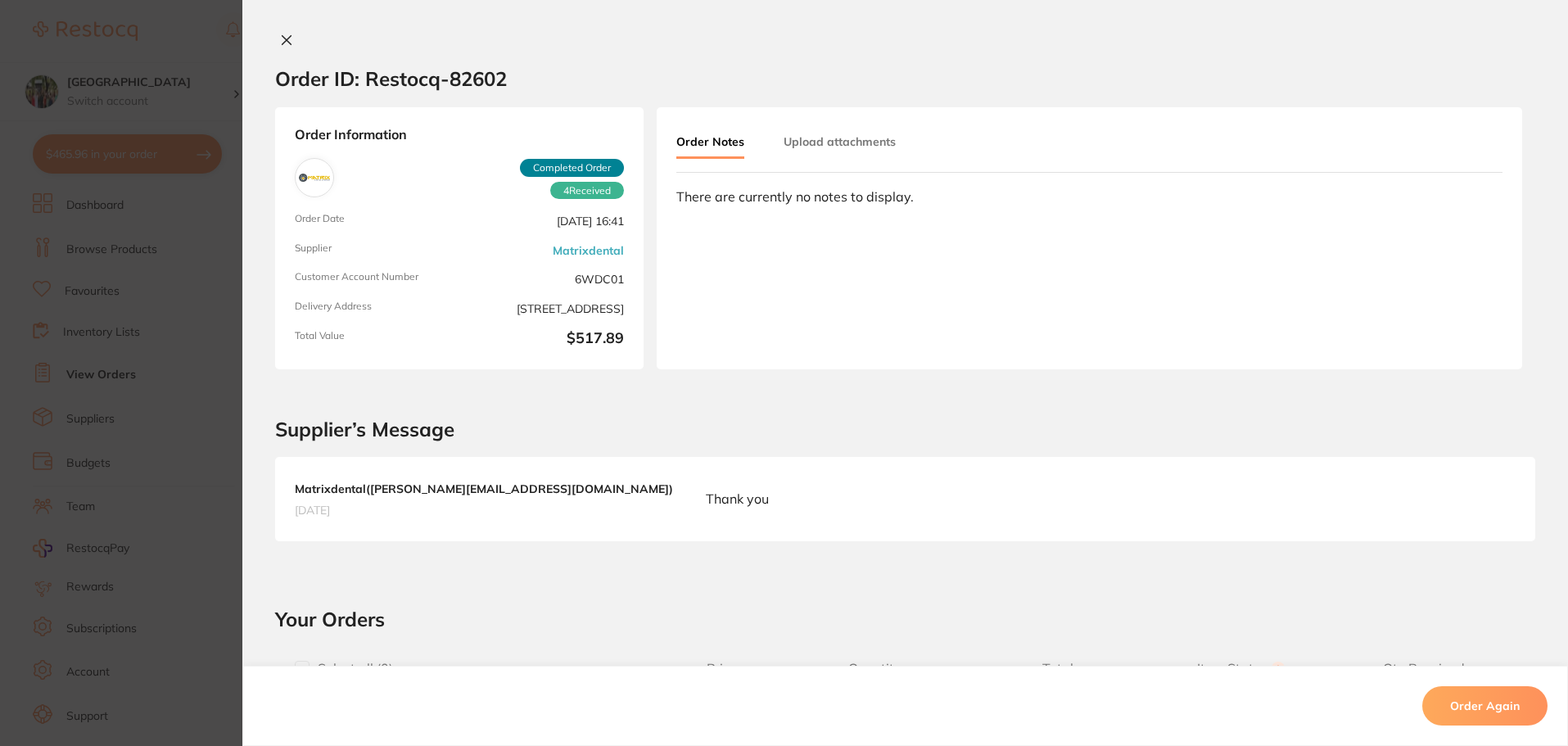
click at [282, 39] on icon at bounding box center [287, 40] width 9 height 9
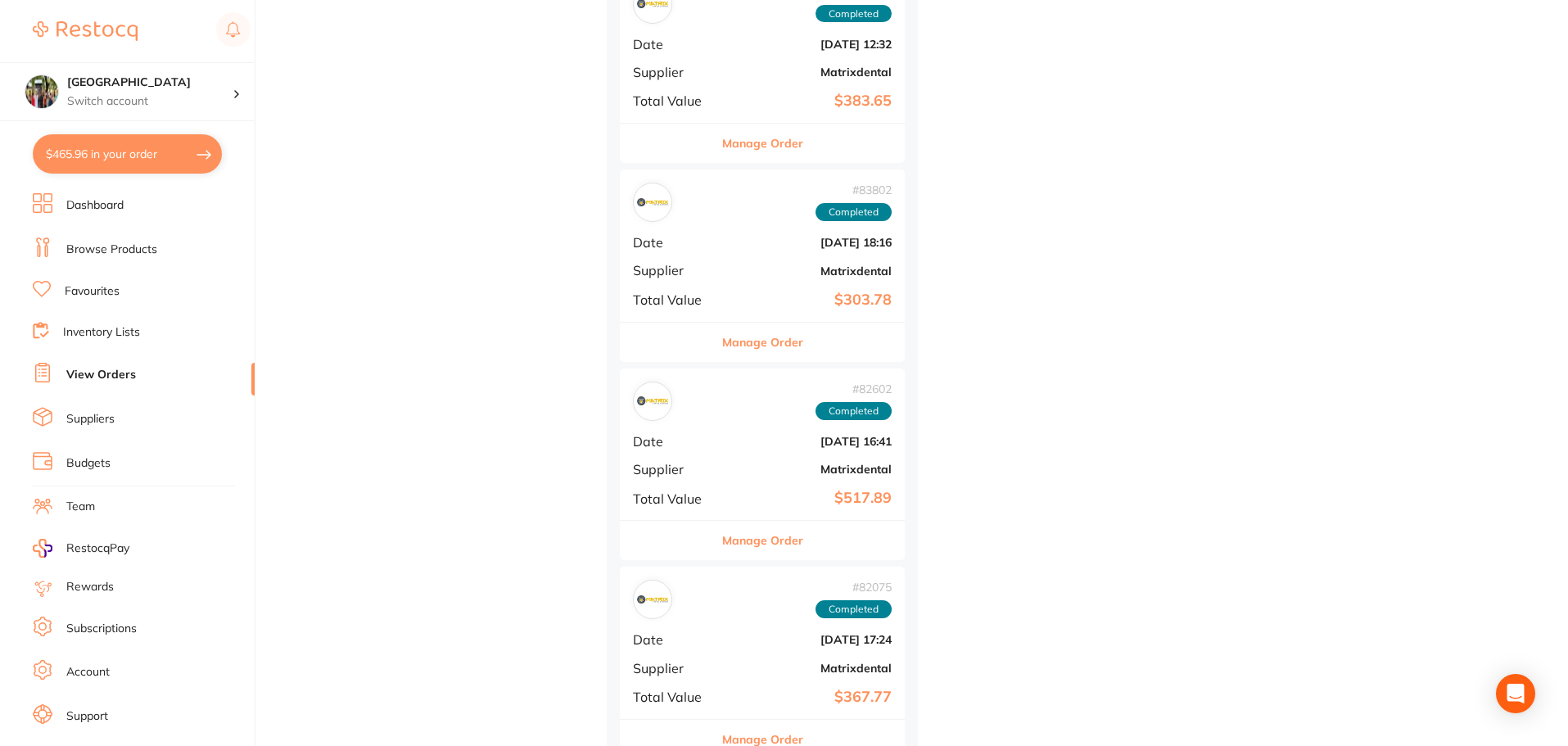
click at [119, 248] on link "Browse Products" at bounding box center [111, 249] width 91 height 16
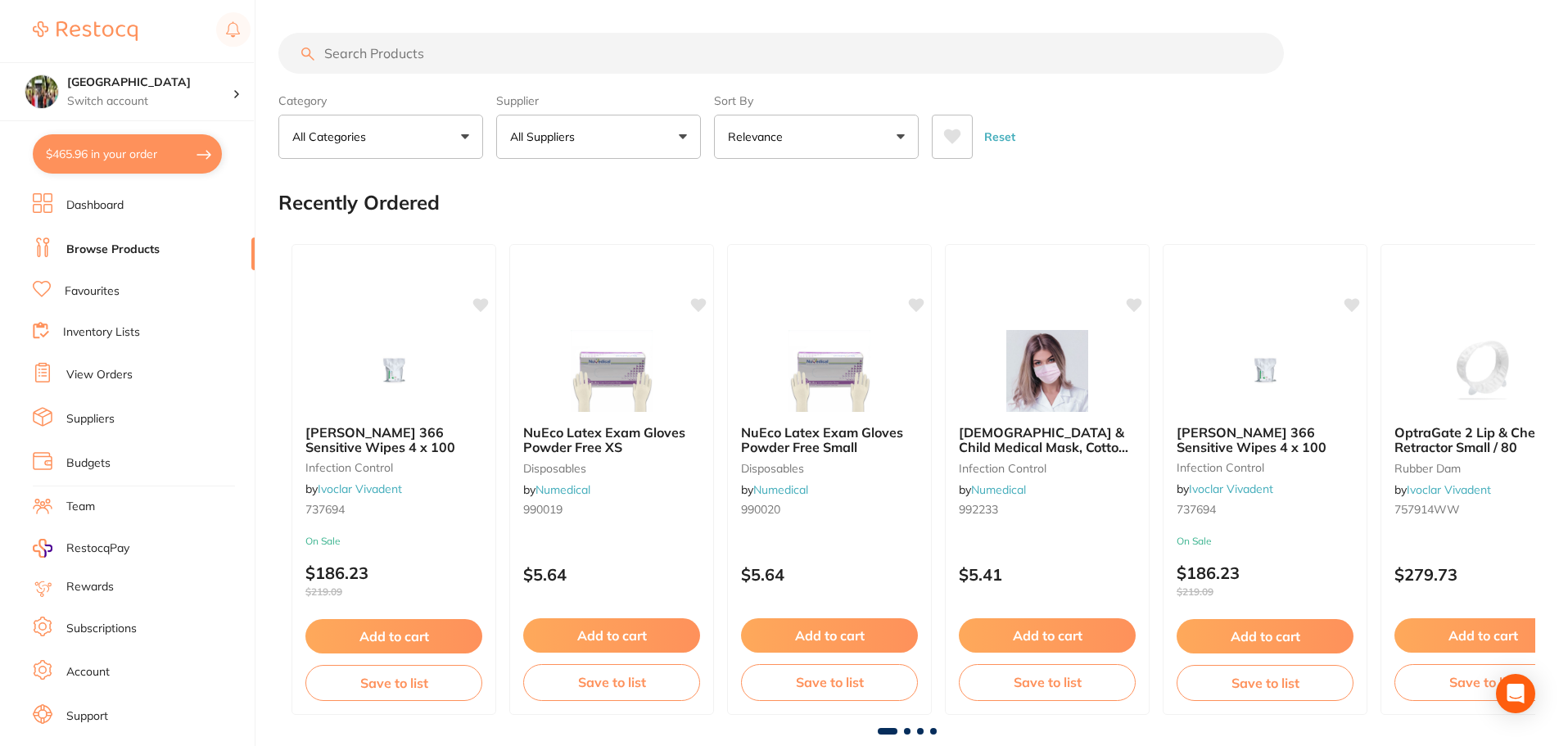
click at [347, 54] on input "search" at bounding box center [781, 53] width 1006 height 41
click at [332, 44] on input "search" at bounding box center [781, 53] width 1006 height 41
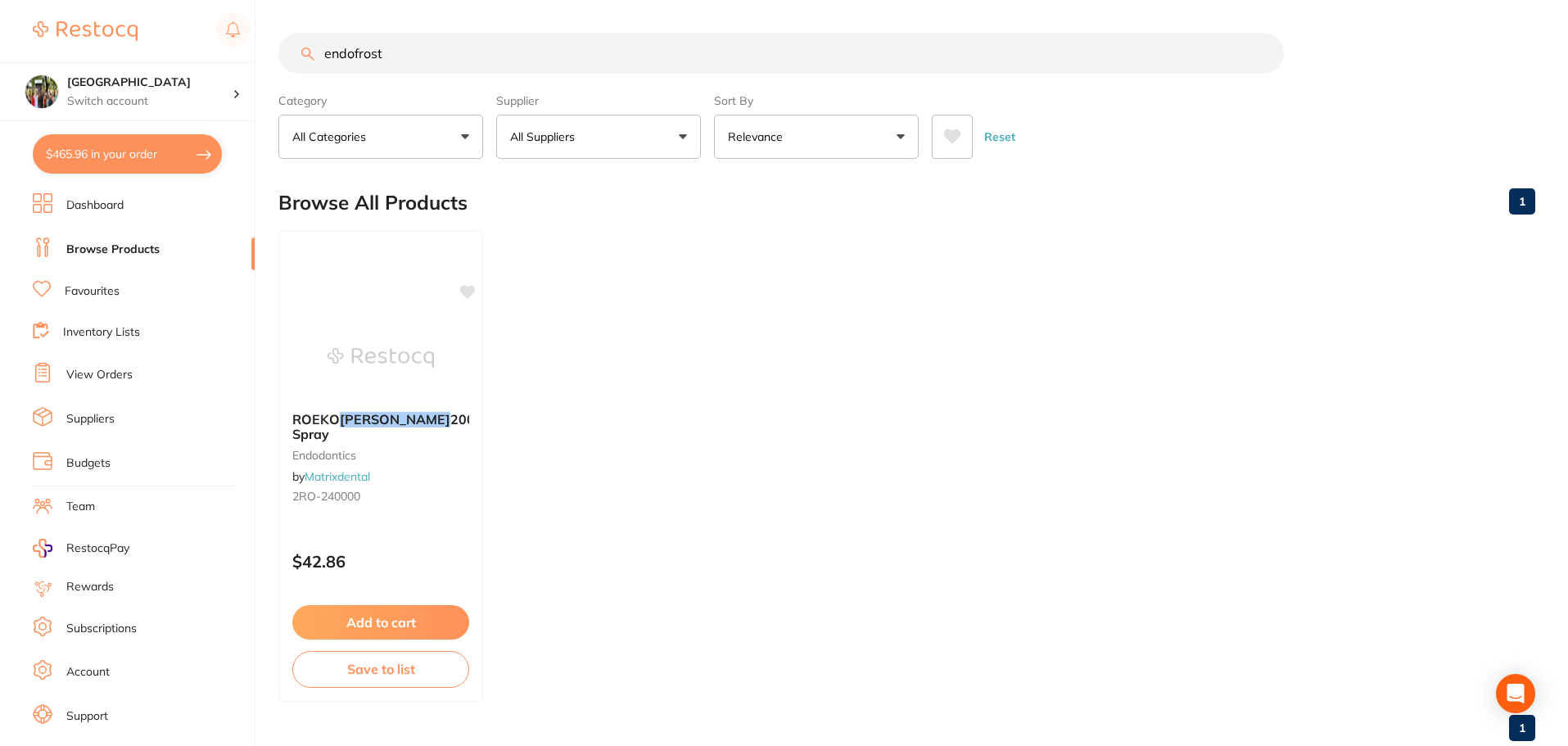
type input "endofrost"
click at [133, 156] on button "$465.96 in your order" at bounding box center [127, 154] width 189 height 39
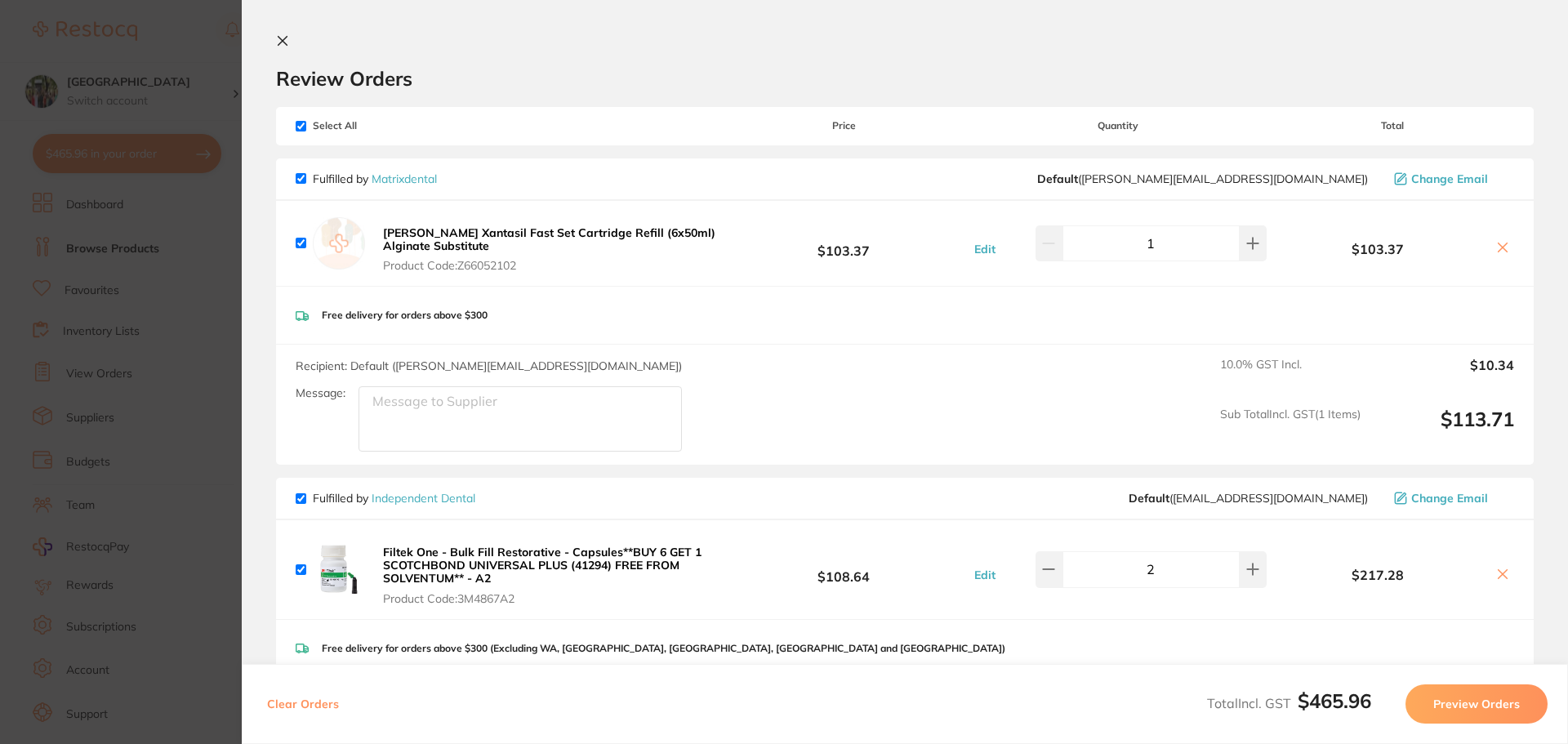
click at [291, 38] on button at bounding box center [285, 42] width 20 height 15
